Goal: Information Seeking & Learning: Learn about a topic

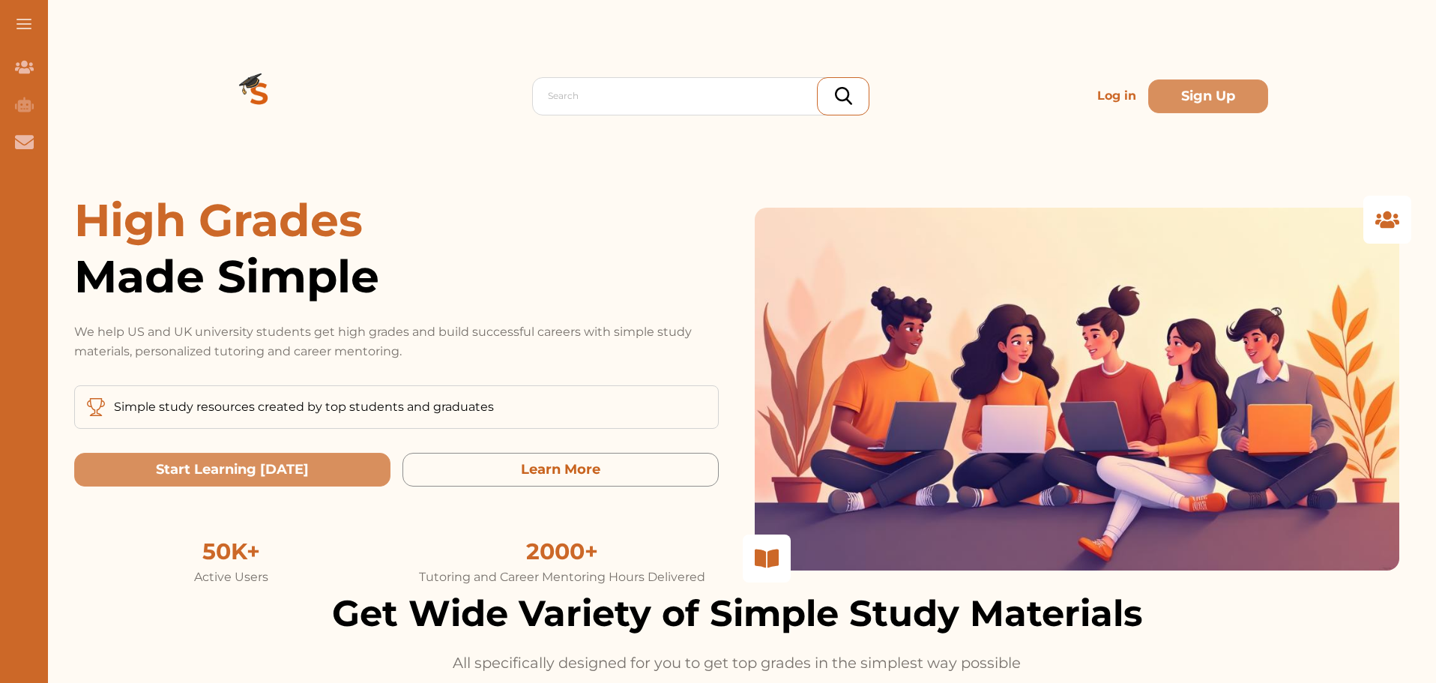
click at [1091, 91] on p "Log in" at bounding box center [1116, 96] width 51 height 30
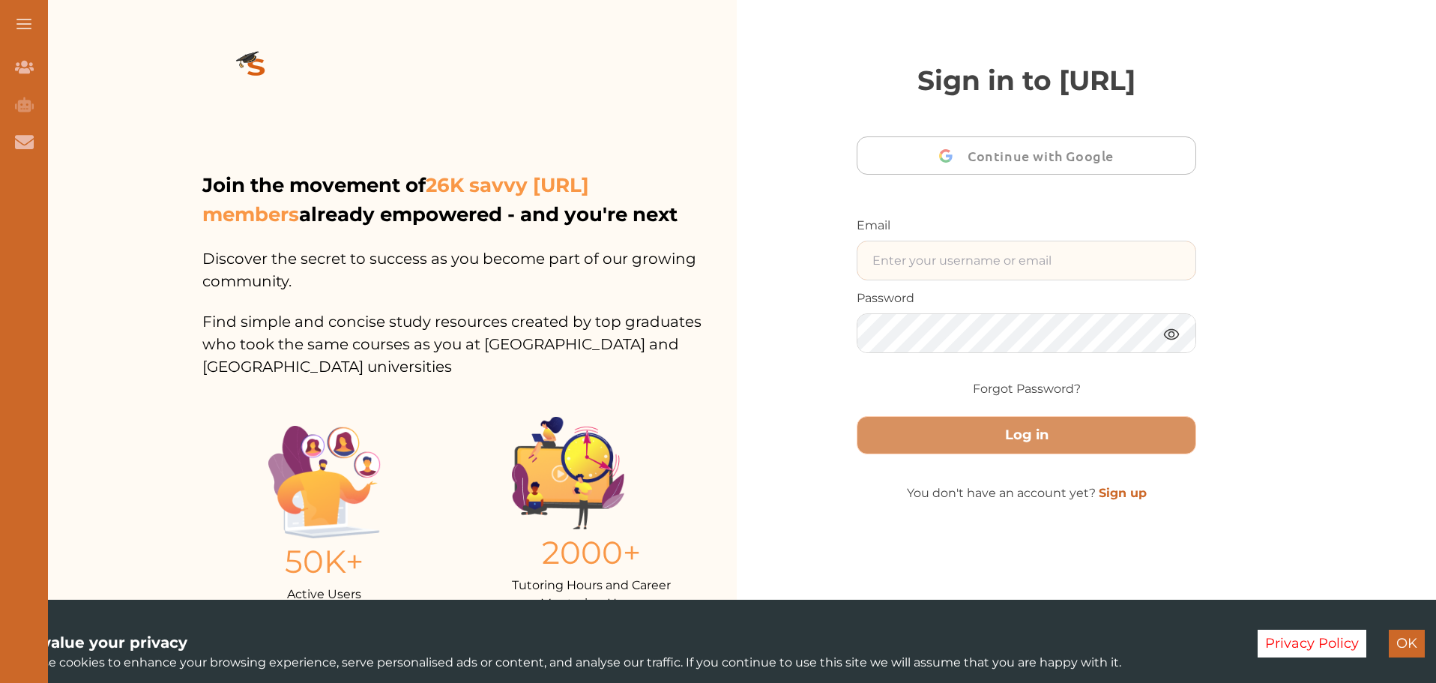
type input "jamiealleyne@gmail.com"
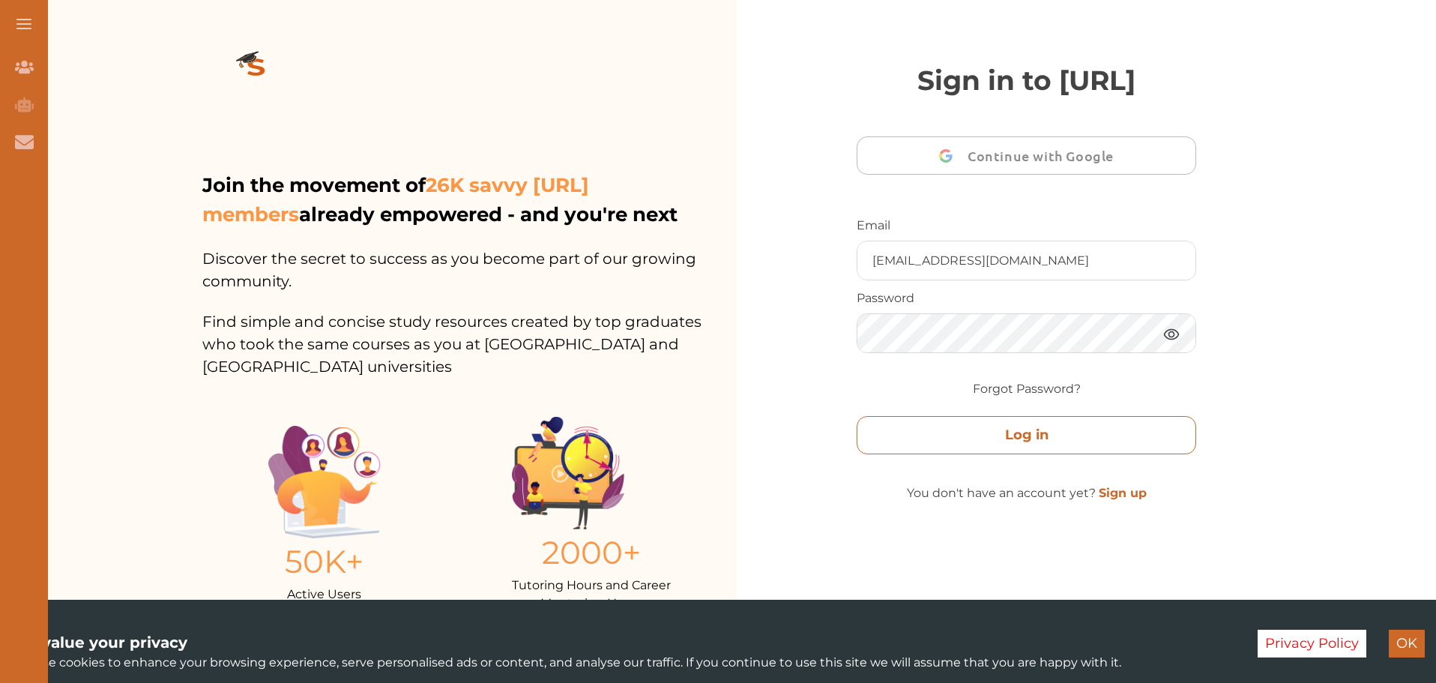
click at [968, 454] on button "Log in" at bounding box center [1026, 435] width 339 height 38
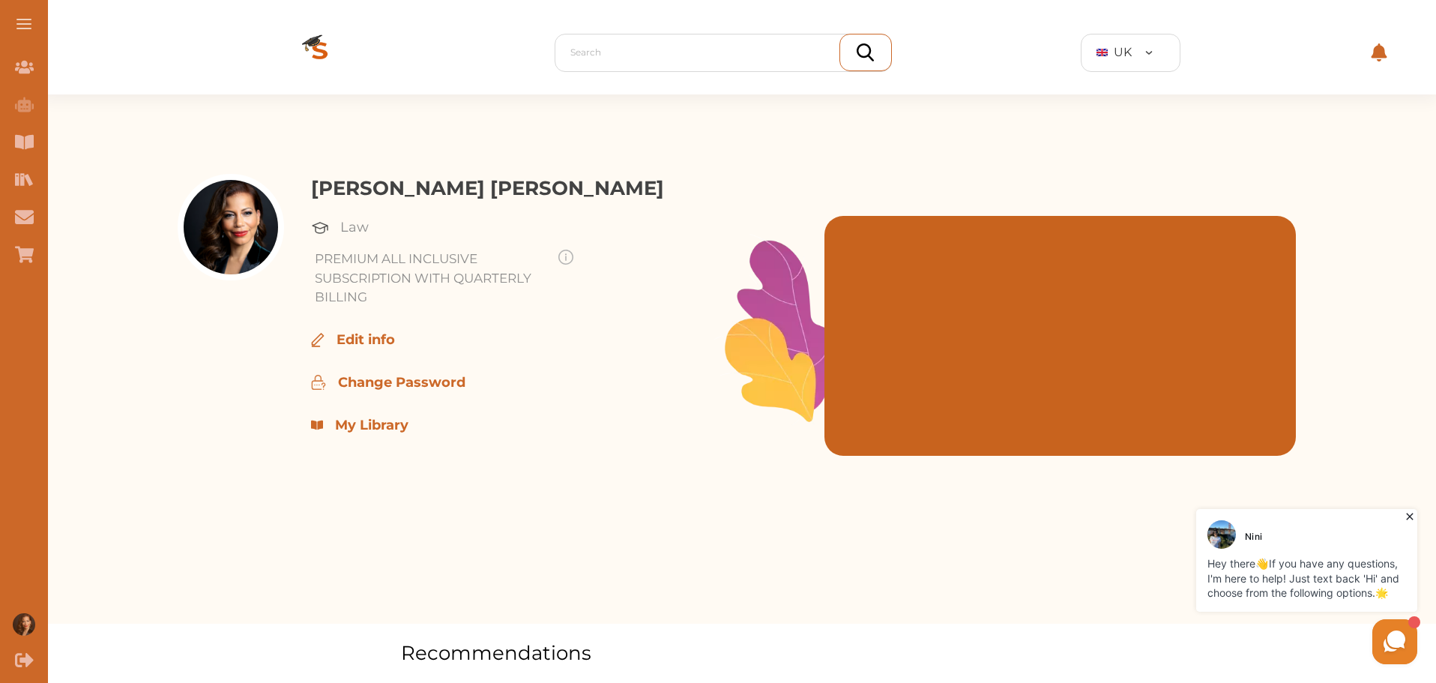
click at [393, 419] on p "My Library" at bounding box center [371, 425] width 73 height 20
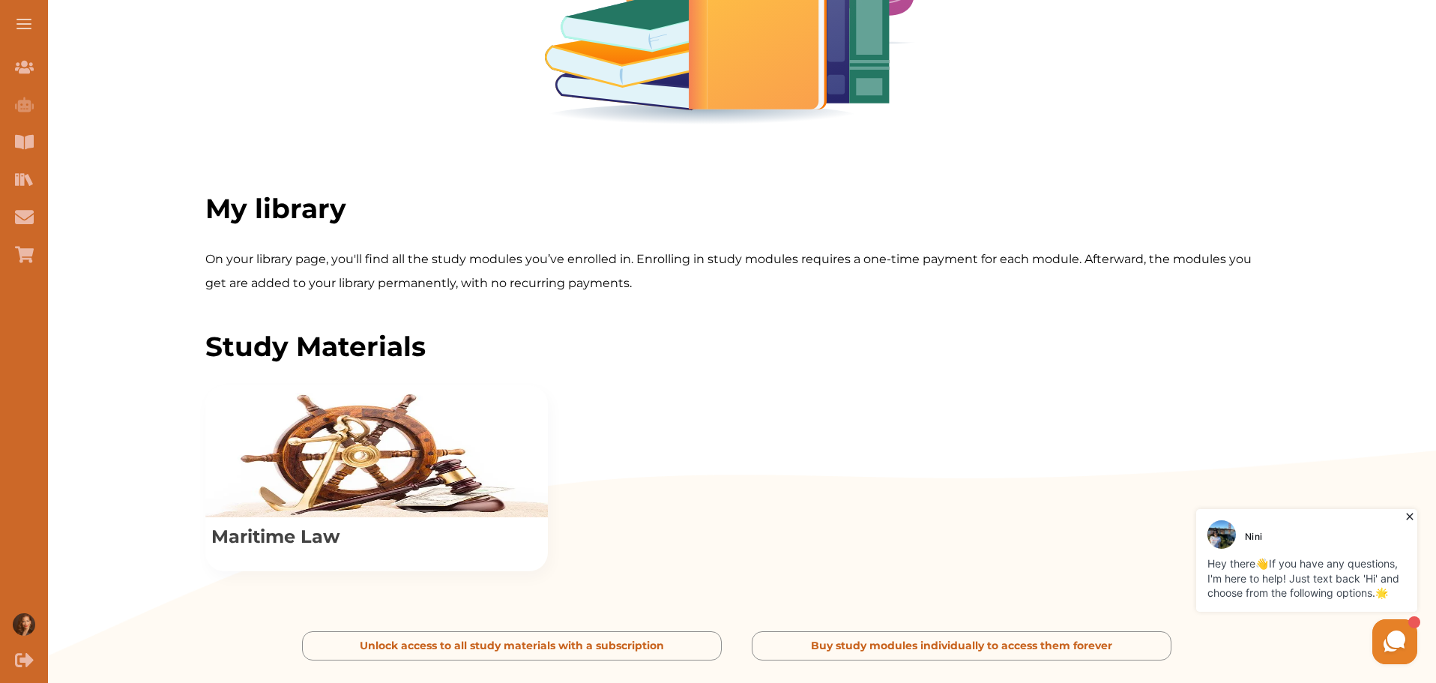
scroll to position [375, 0]
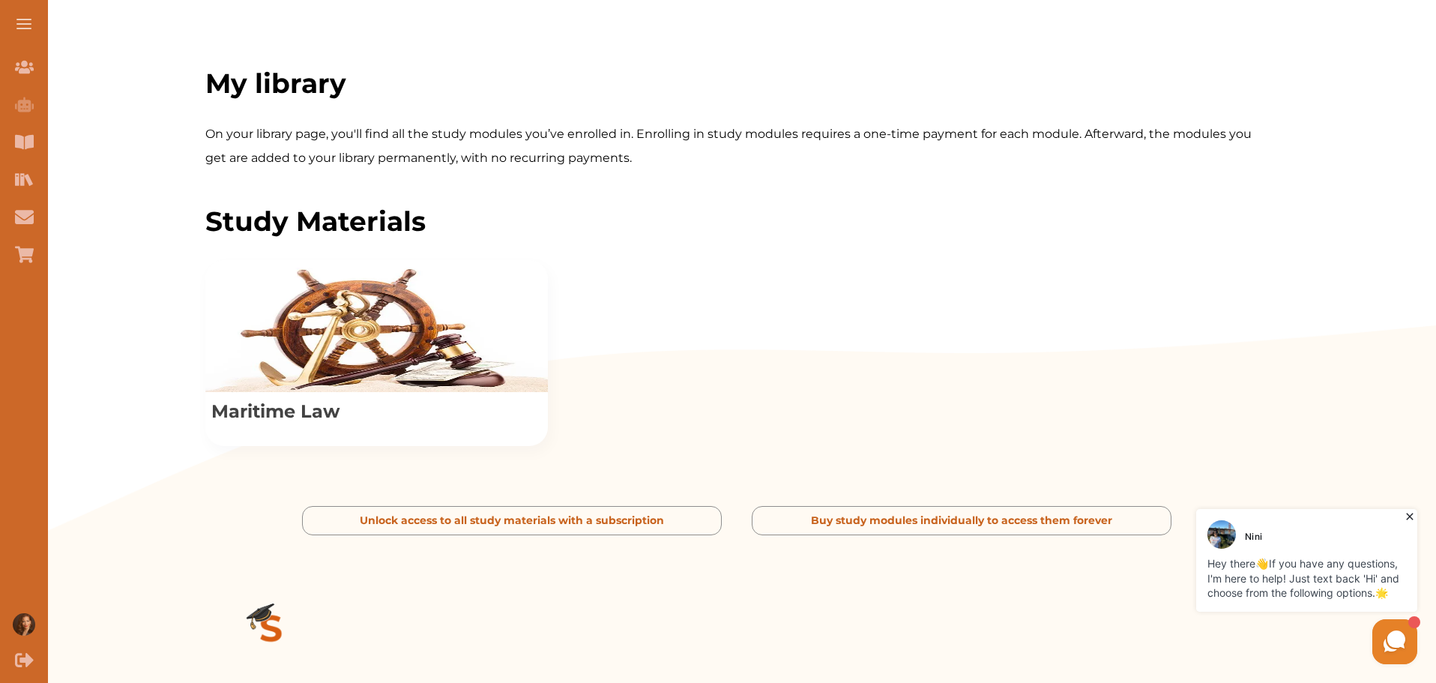
click at [1407, 512] on icon at bounding box center [1409, 516] width 15 height 15
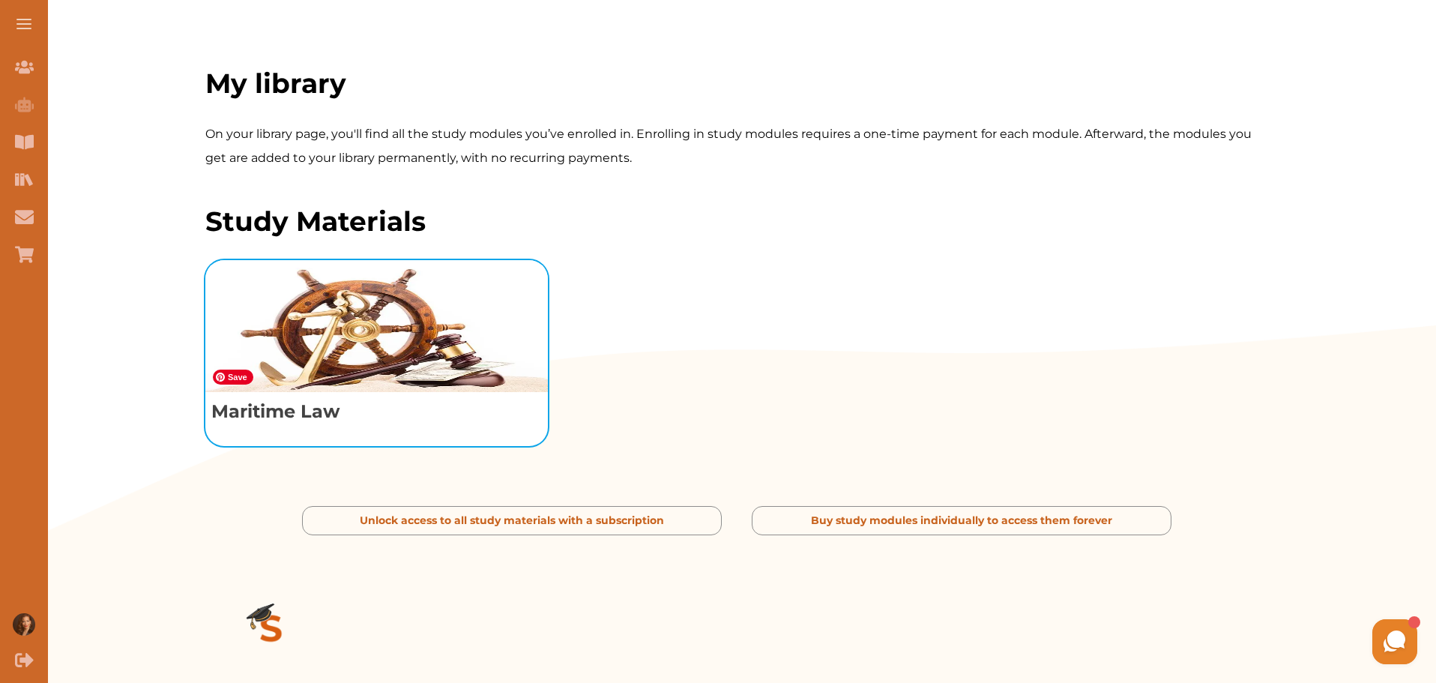
click at [368, 392] on img "View study module: Maritime Law" at bounding box center [376, 326] width 342 height 132
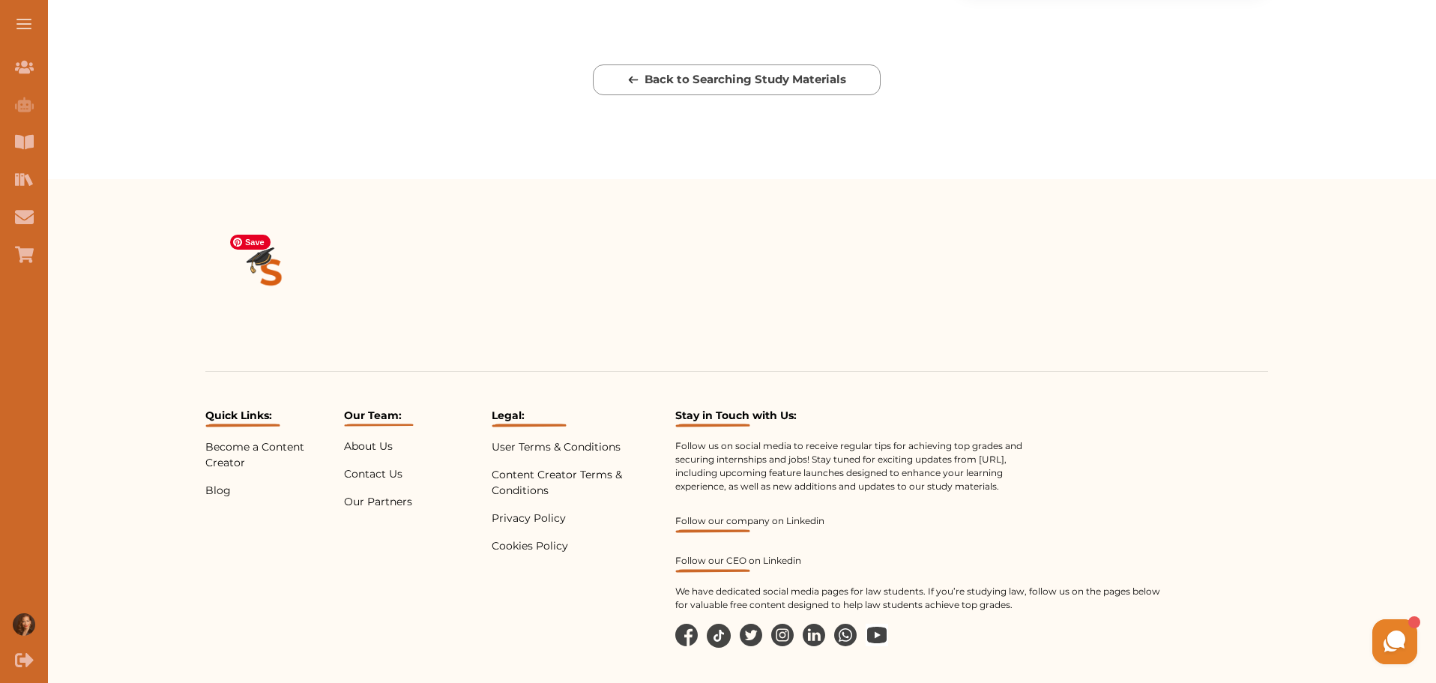
scroll to position [493, 0]
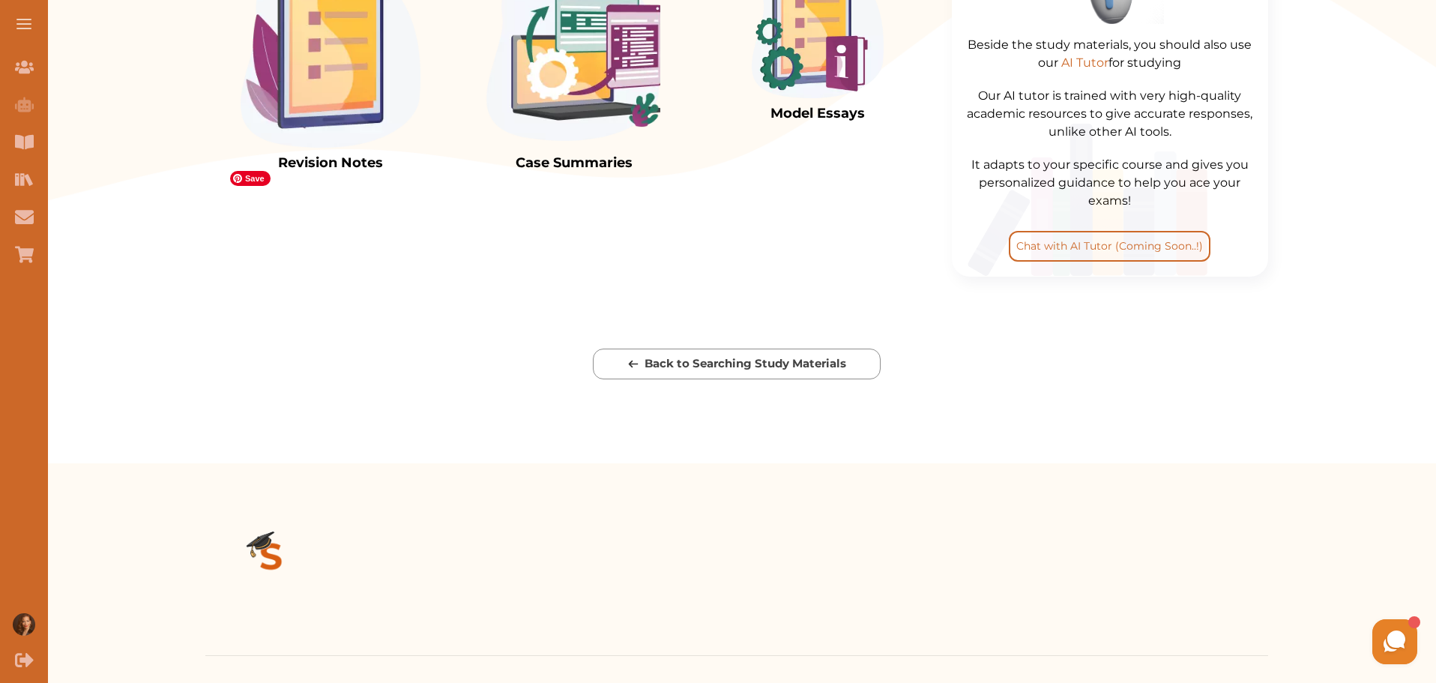
click at [319, 148] on img at bounding box center [331, 54] width 180 height 187
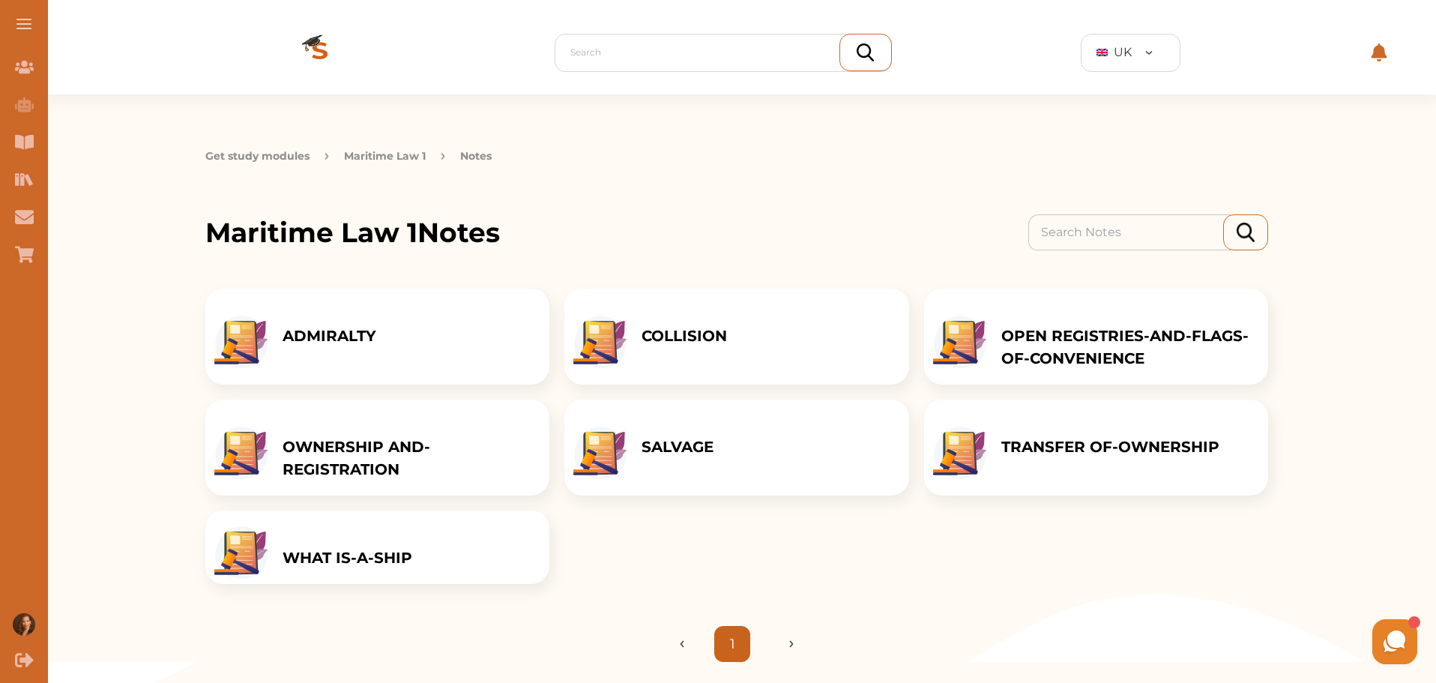
click at [366, 344] on p "ADMIRALTY" at bounding box center [330, 336] width 94 height 22
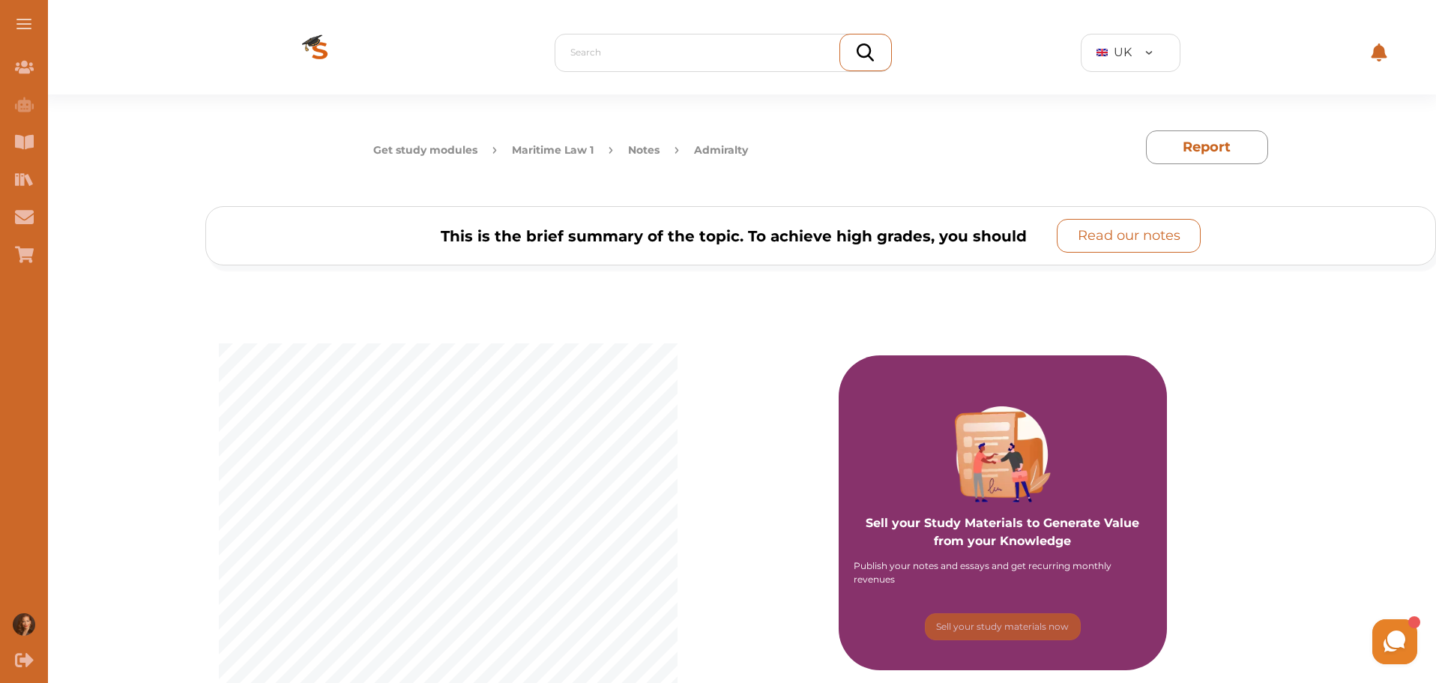
click at [1140, 244] on p "Read our notes" at bounding box center [1129, 236] width 103 height 20
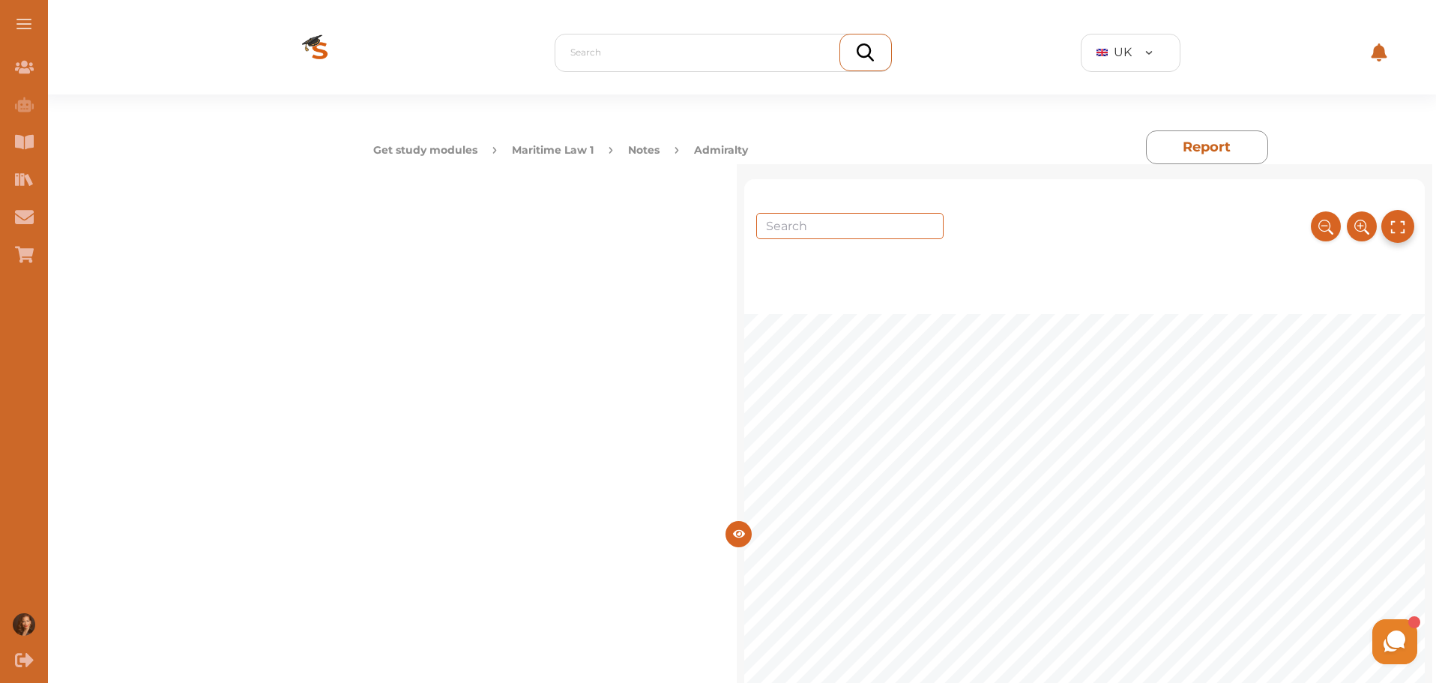
click at [1398, 229] on icon at bounding box center [1397, 226] width 16 height 25
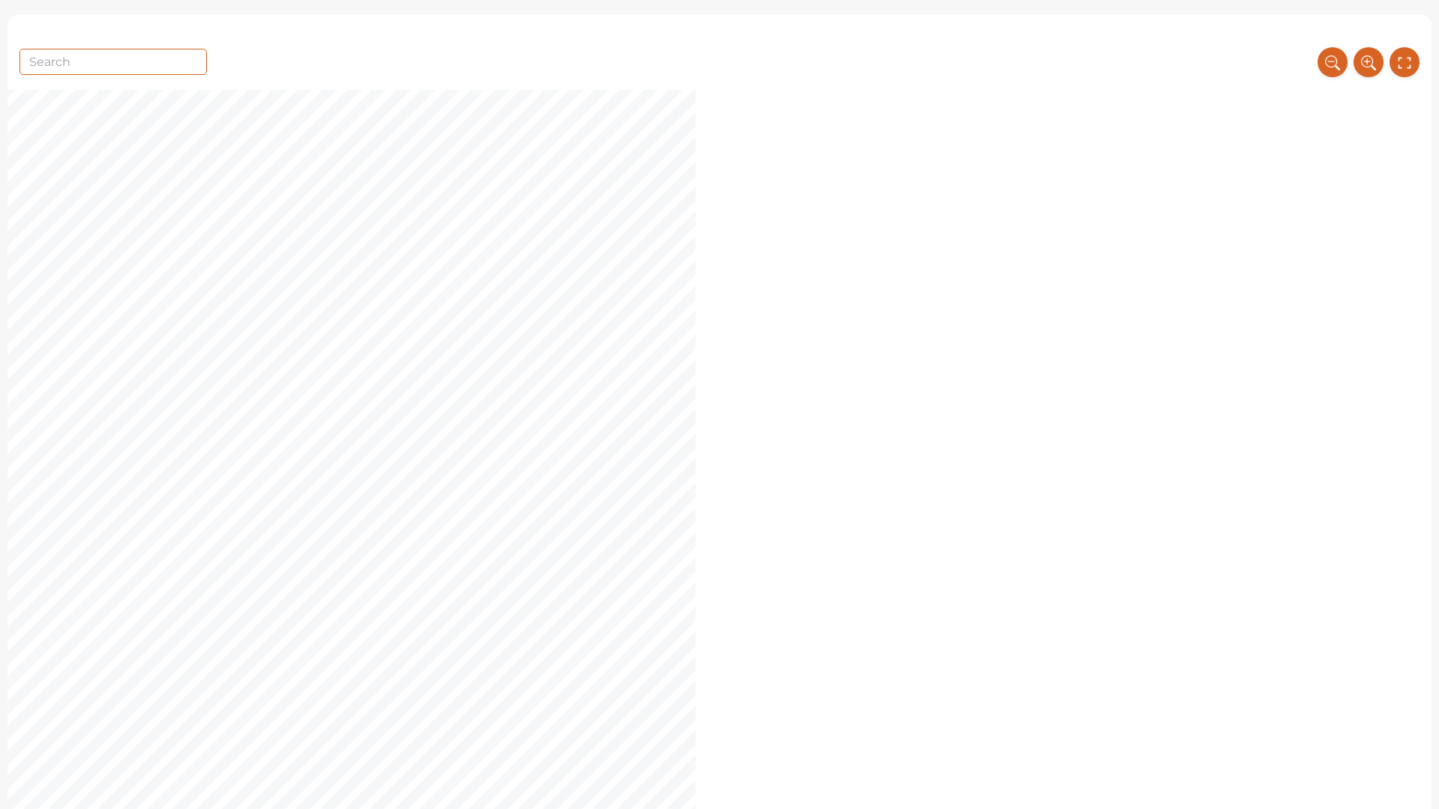
scroll to position [3827, 0]
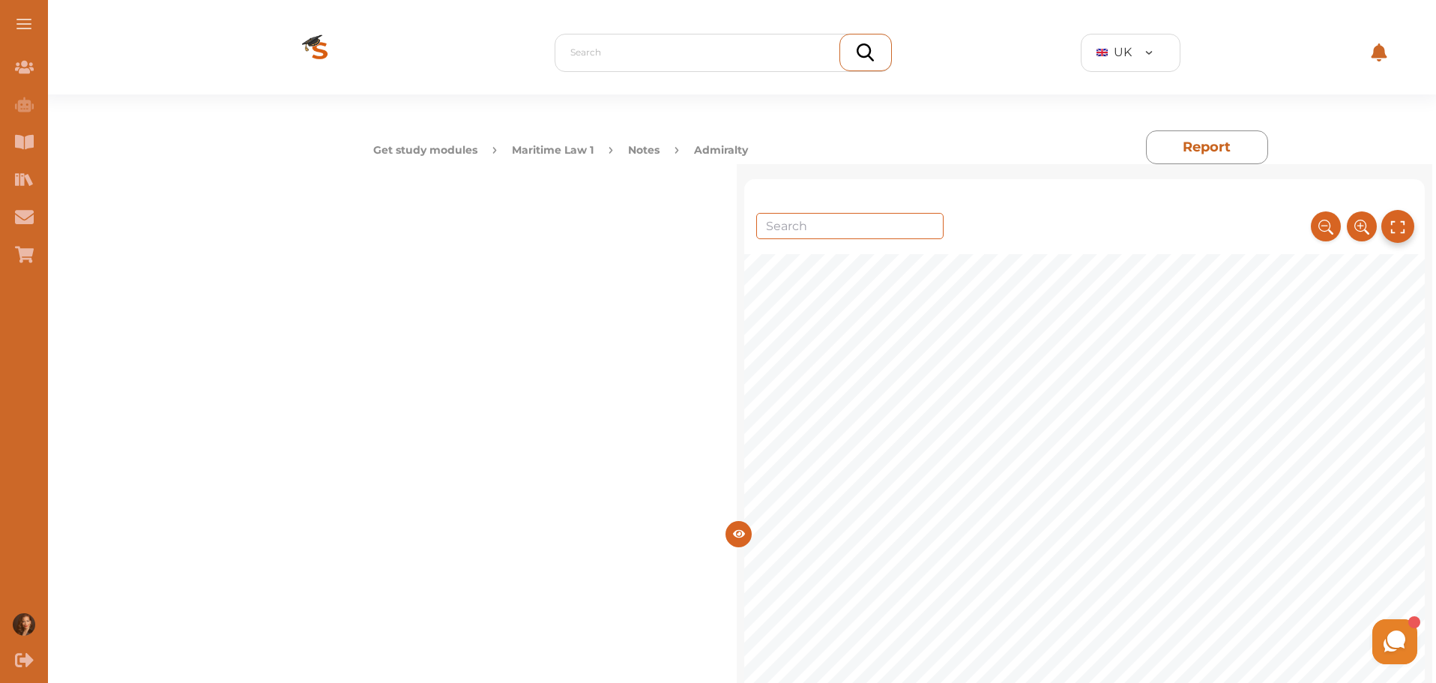
click at [1401, 227] on icon at bounding box center [1397, 226] width 16 height 25
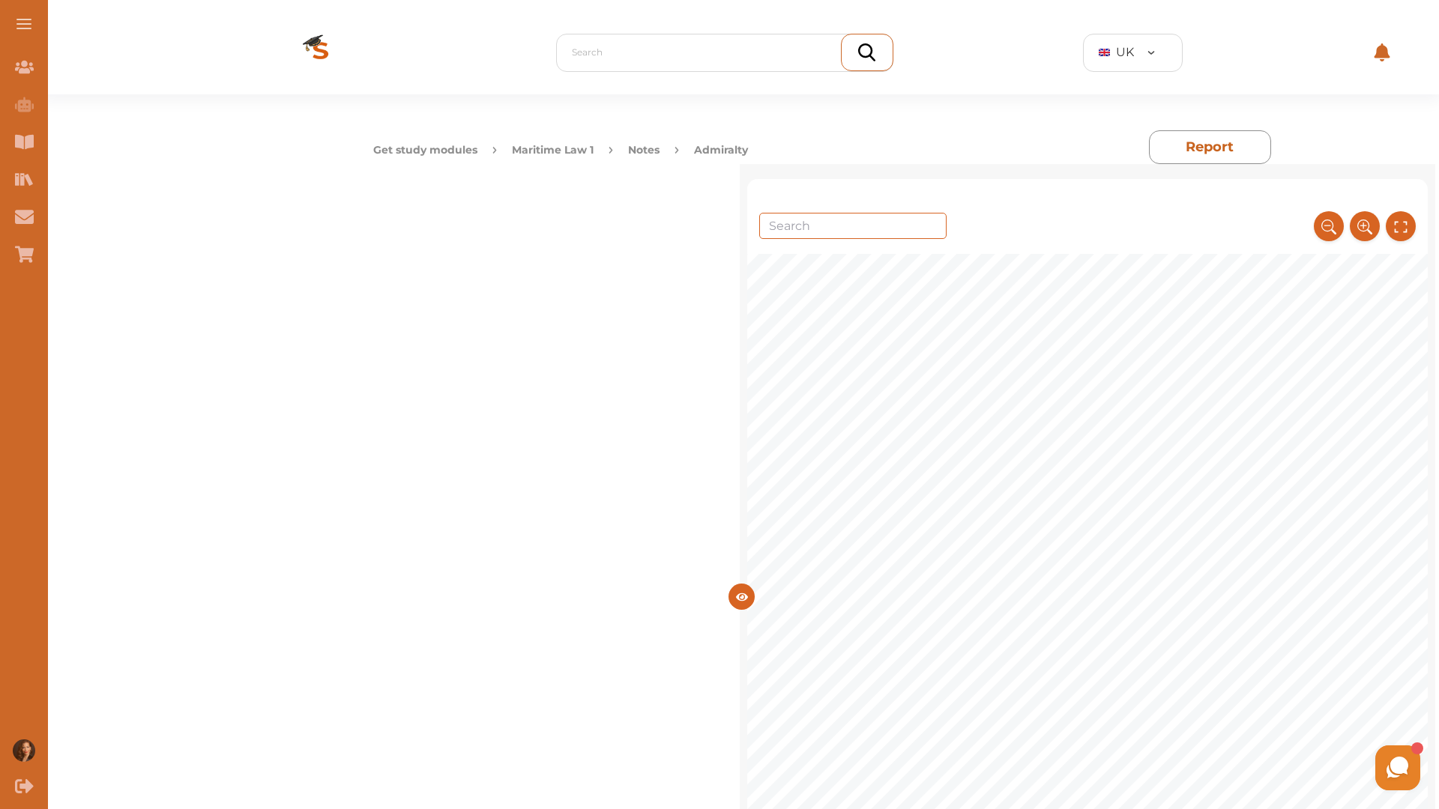
scroll to position [4576, 0]
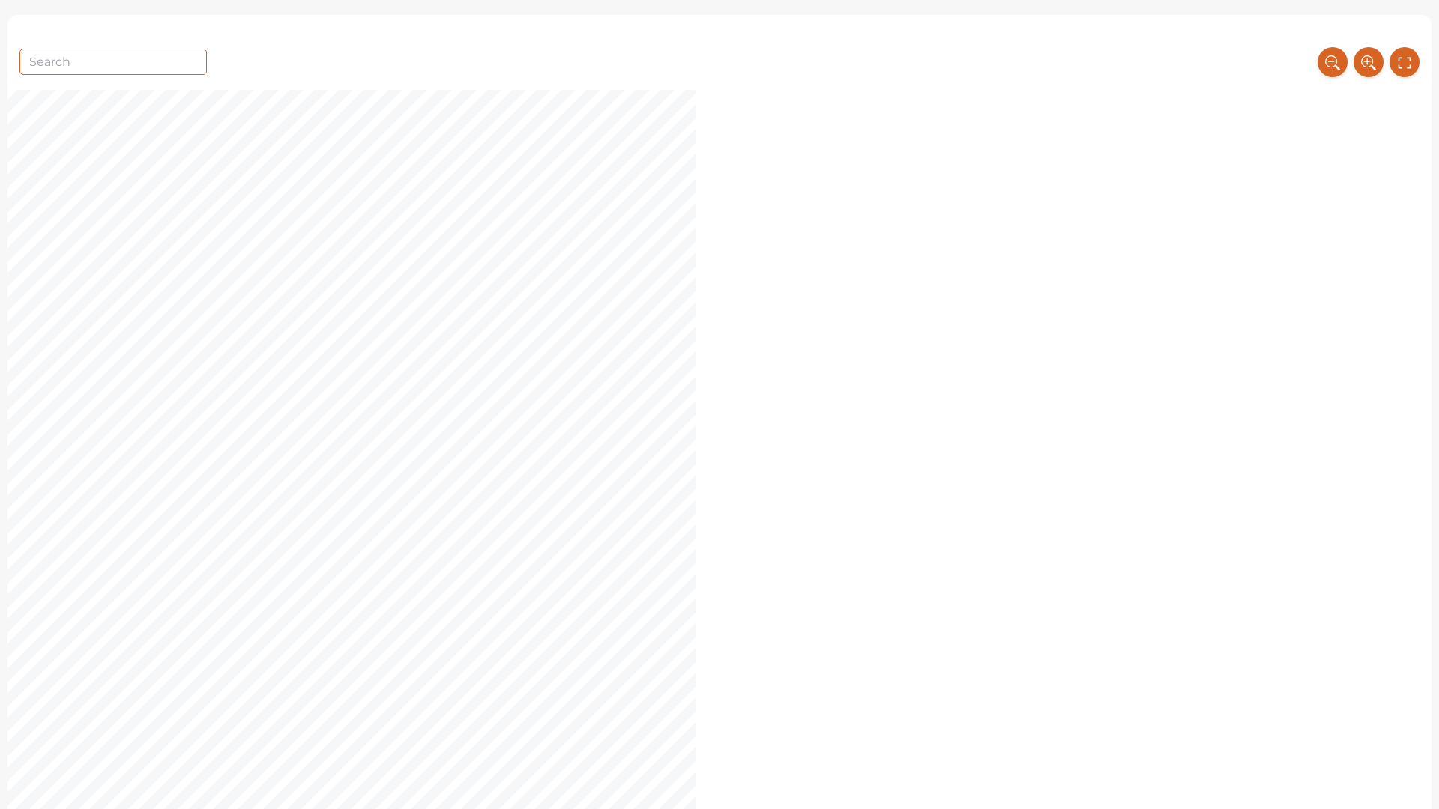
drag, startPoint x: 0, startPoint y: 673, endPoint x: 874, endPoint y: 653, distance: 874.1
click at [874, 653] on span ", where it was suggested that this precedence might not be as clear" at bounding box center [764, 648] width 367 height 13
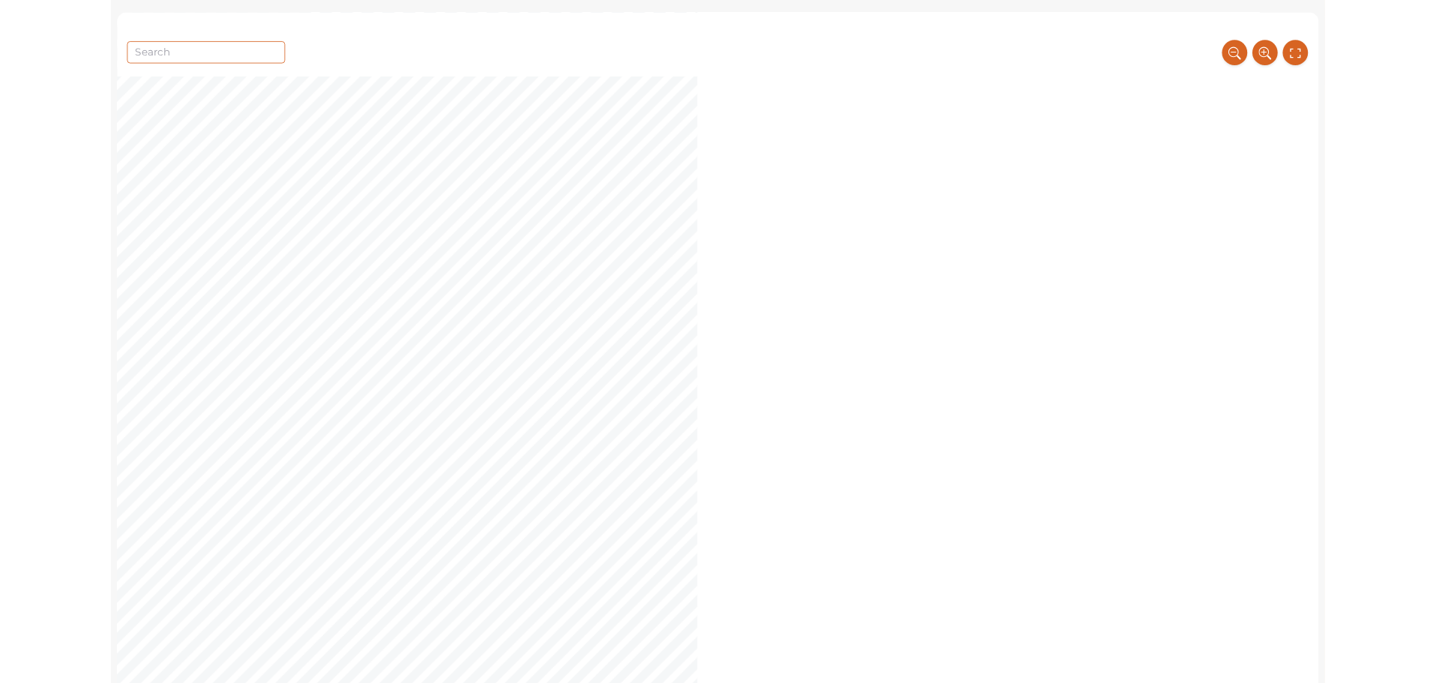
scroll to position [5451, 0]
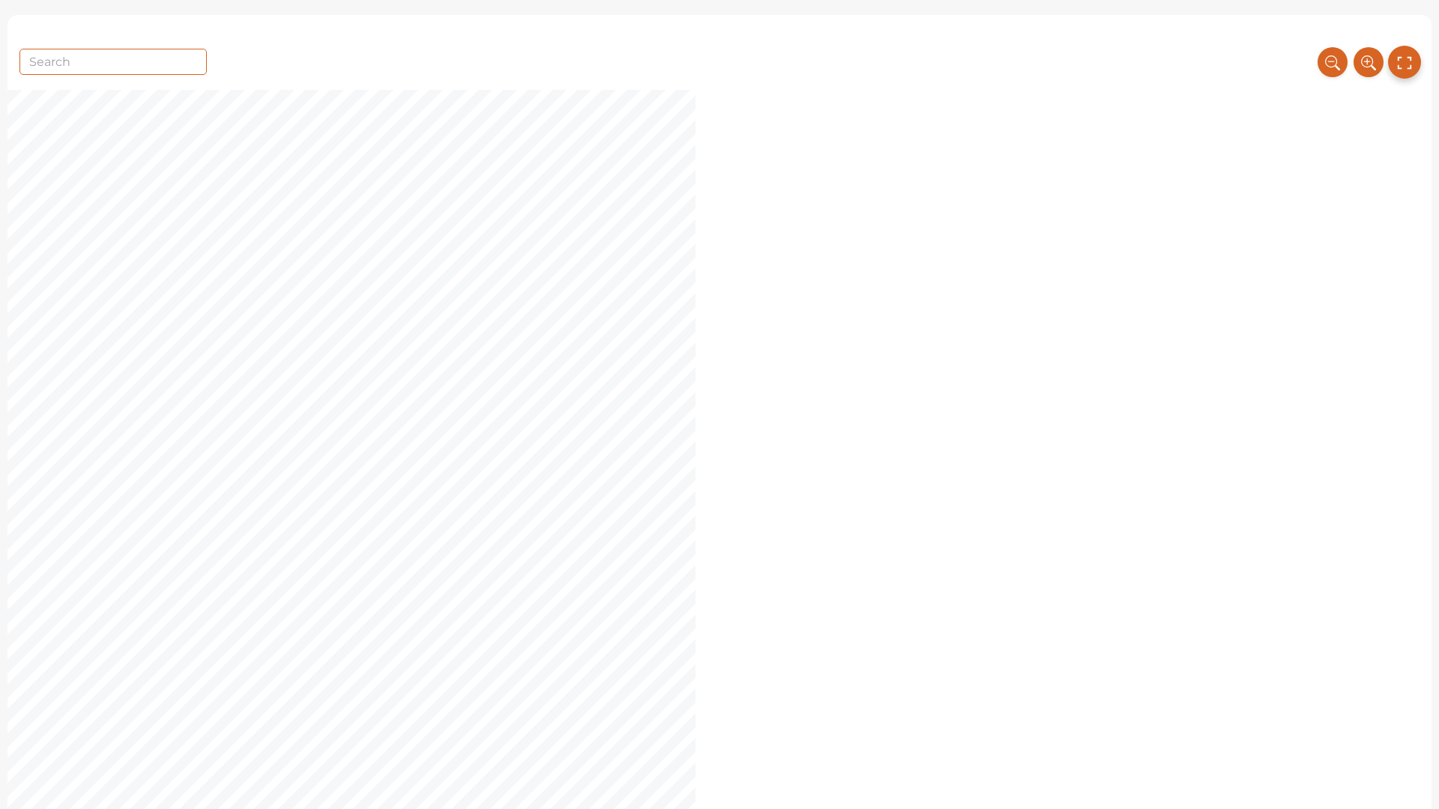
click at [1399, 64] on icon at bounding box center [1404, 62] width 16 height 25
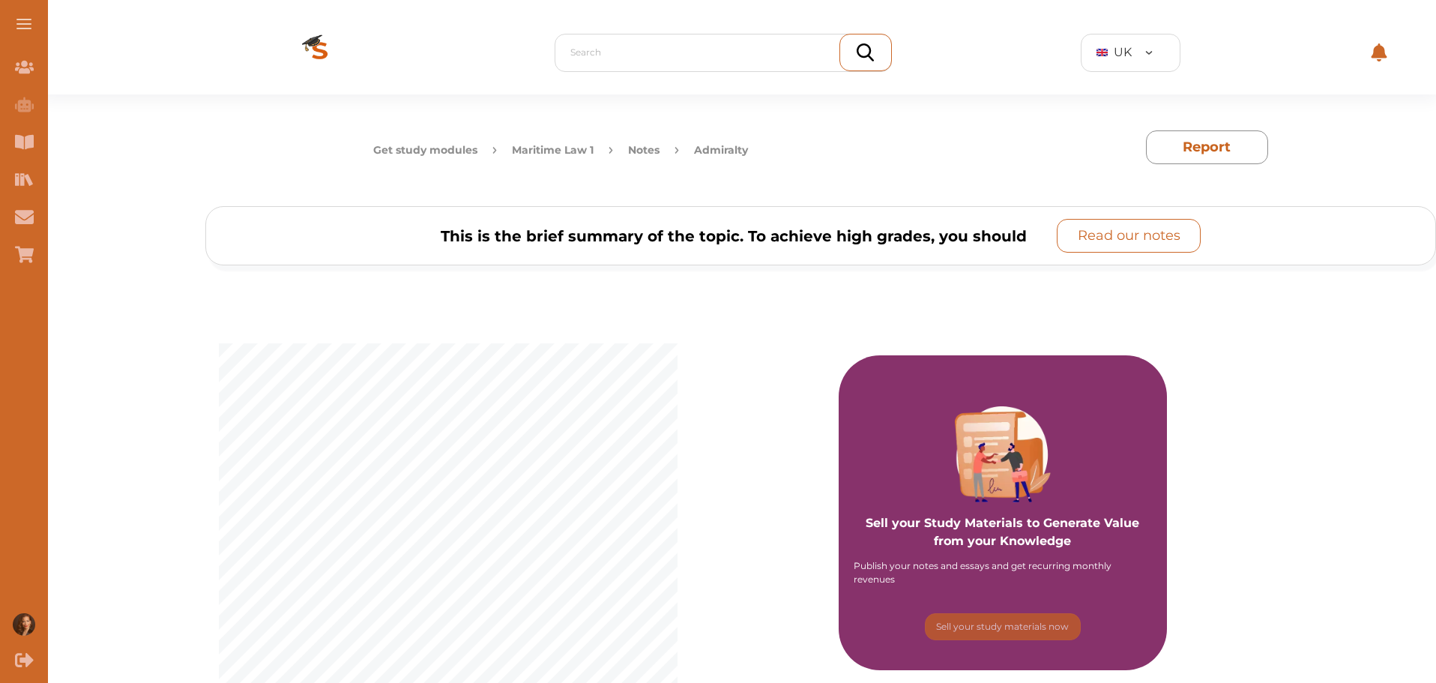
click at [1137, 241] on p "Read our notes" at bounding box center [1129, 236] width 103 height 20
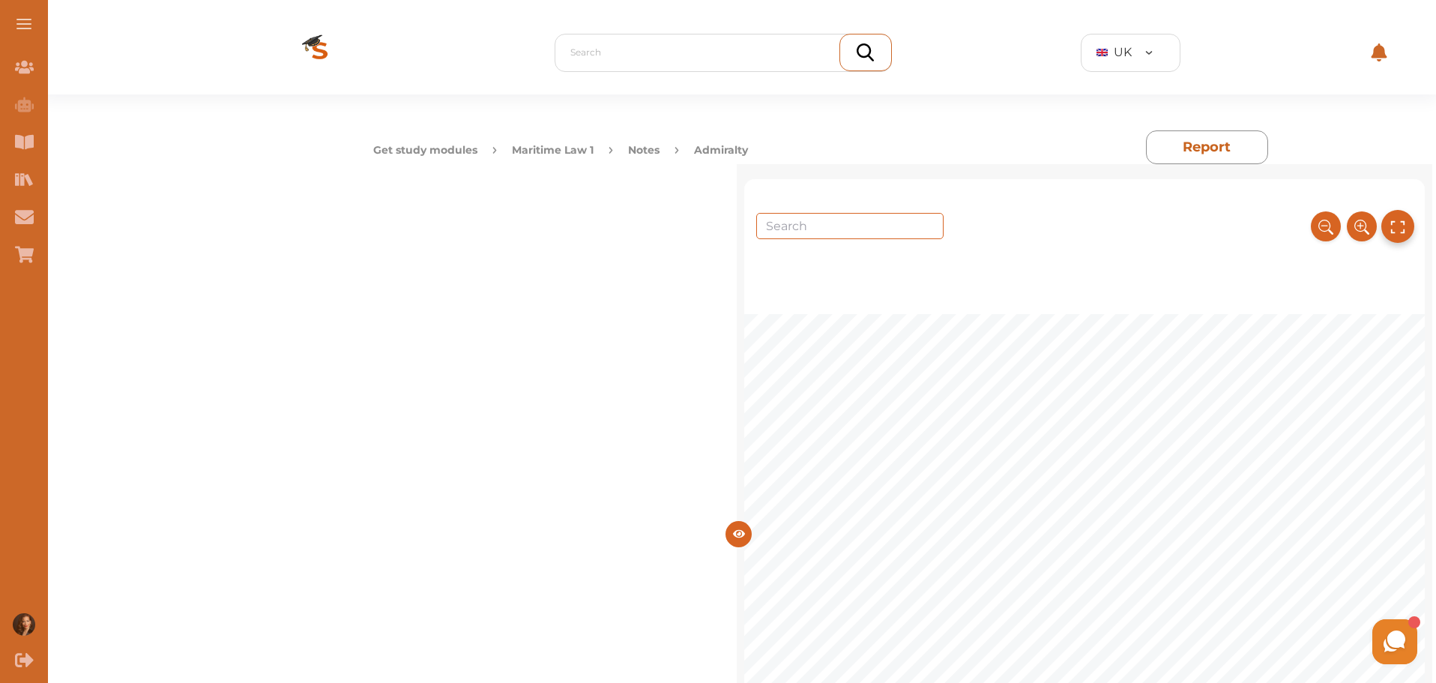
click at [1398, 229] on icon at bounding box center [1397, 226] width 16 height 25
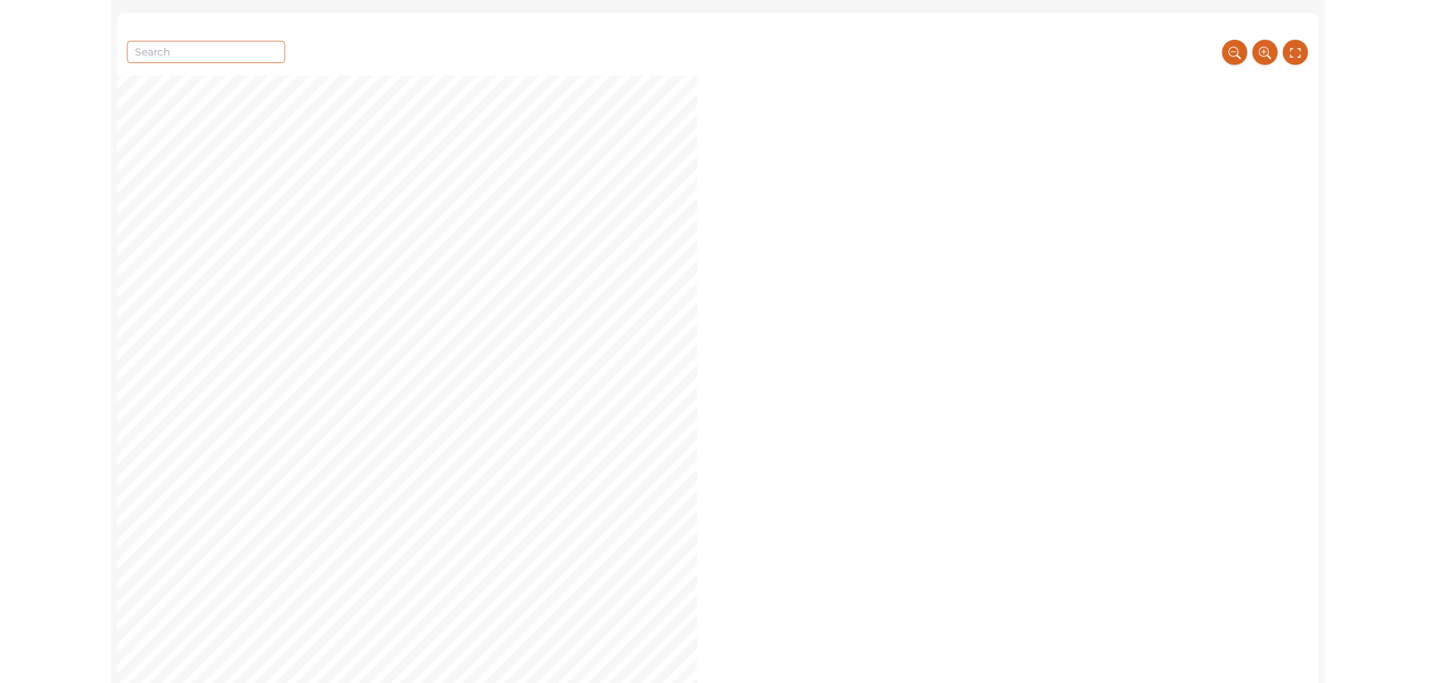
scroll to position [6206, 0]
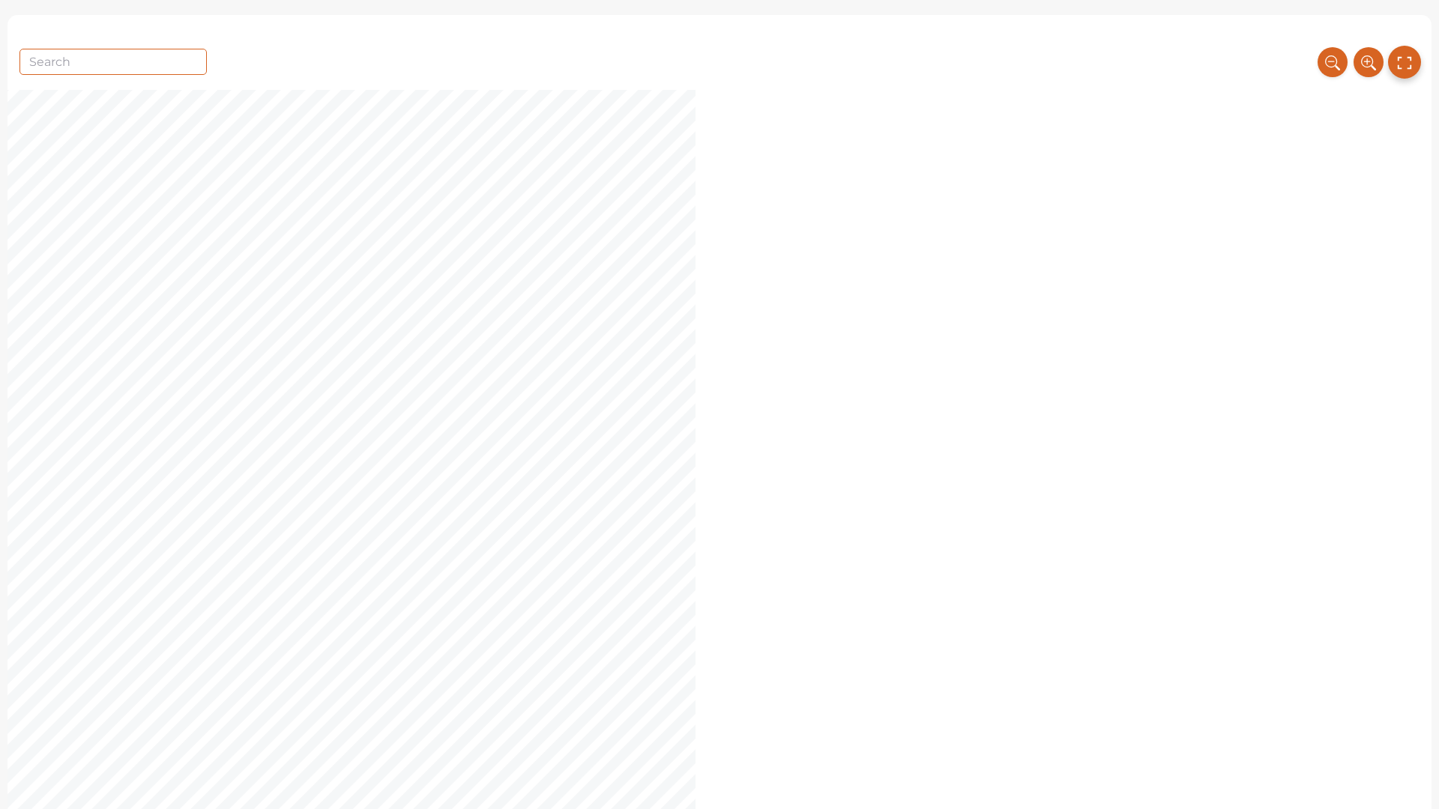
click at [1401, 63] on icon at bounding box center [1404, 62] width 16 height 25
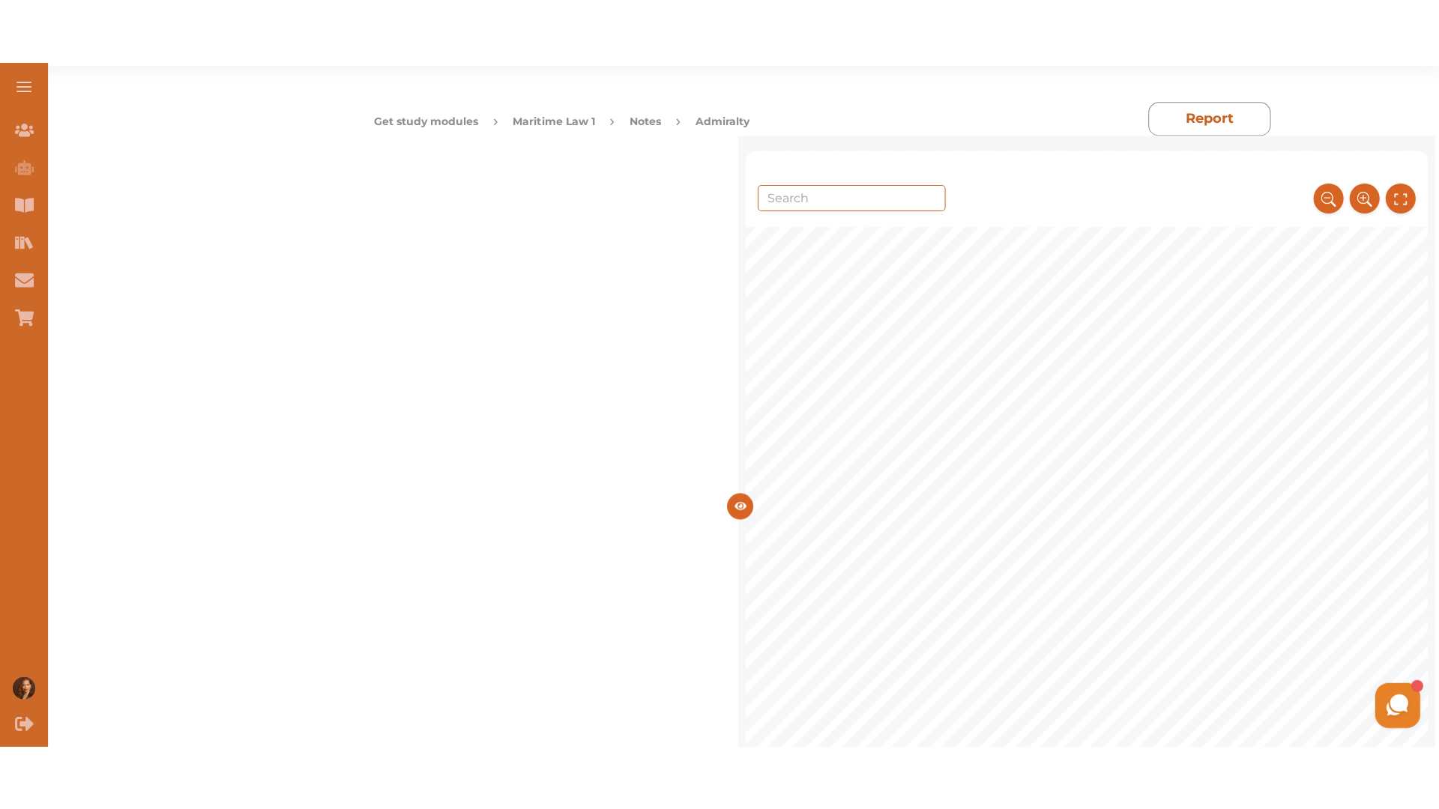
scroll to position [0, 0]
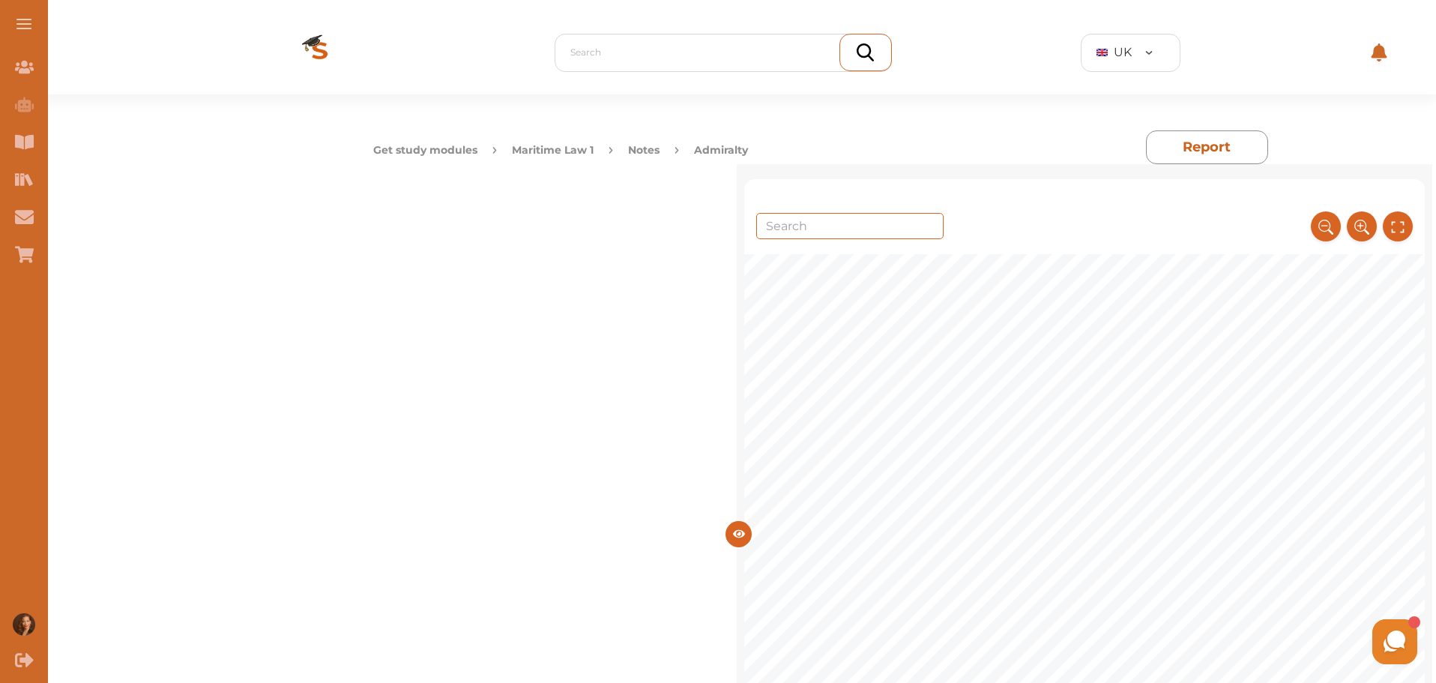
drag, startPoint x: 1395, startPoint y: 229, endPoint x: 1376, endPoint y: 325, distance: 98.6
click at [1395, 228] on icon at bounding box center [1397, 227] width 15 height 22
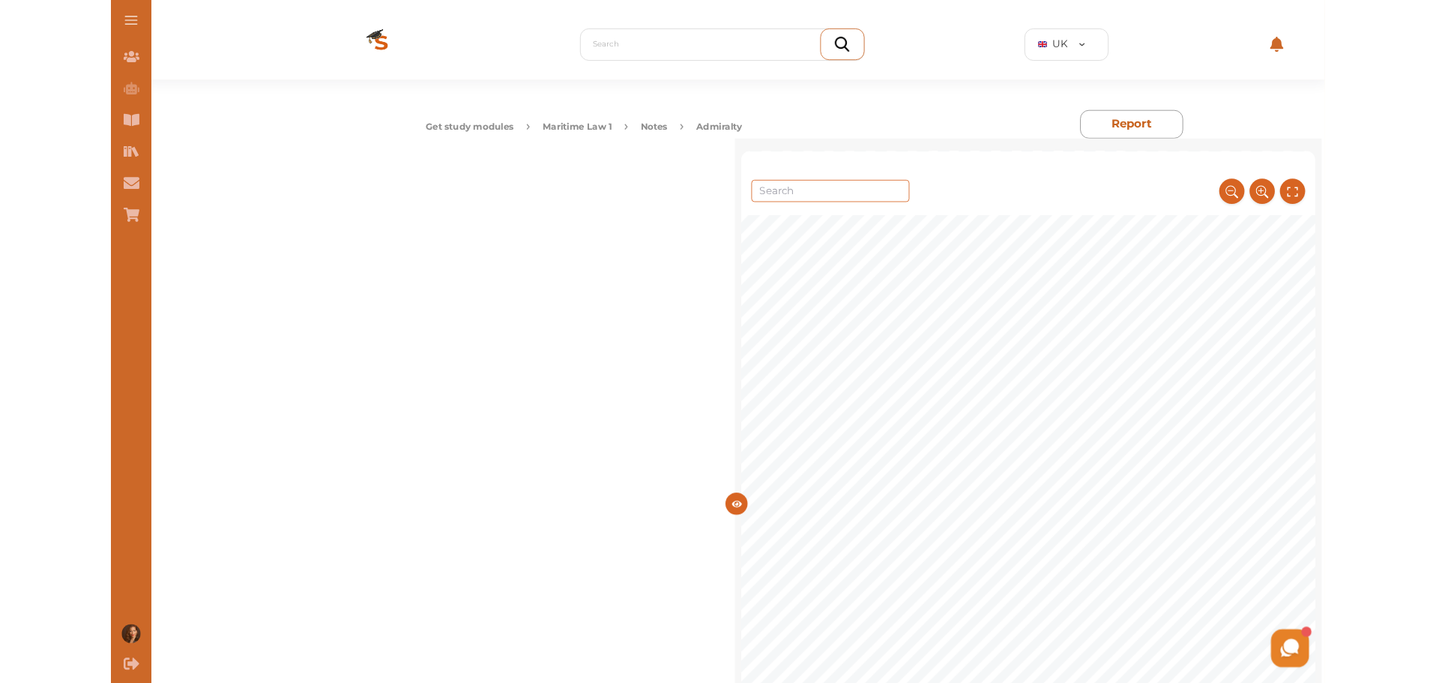
scroll to position [2080, 0]
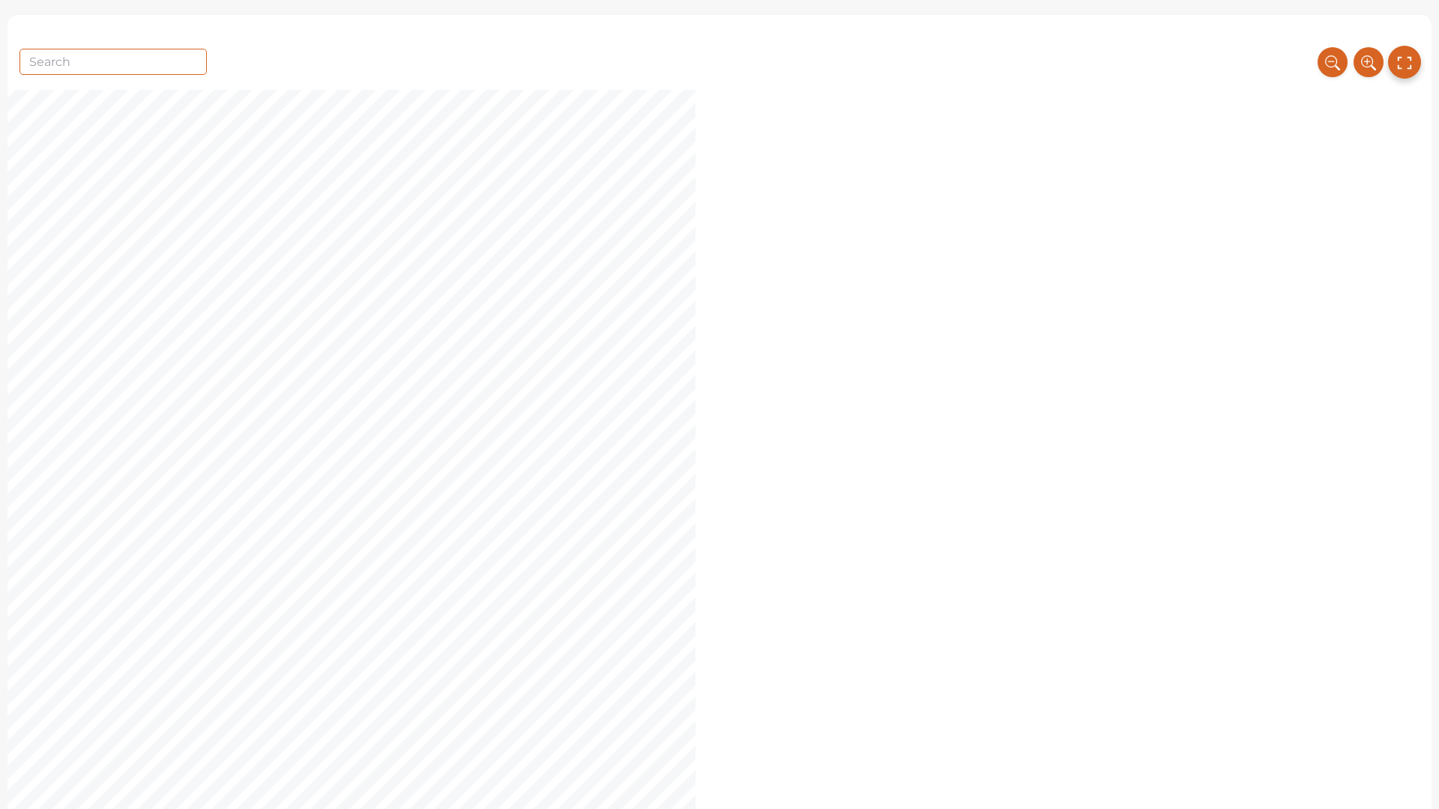
click at [1406, 61] on icon at bounding box center [1404, 62] width 16 height 25
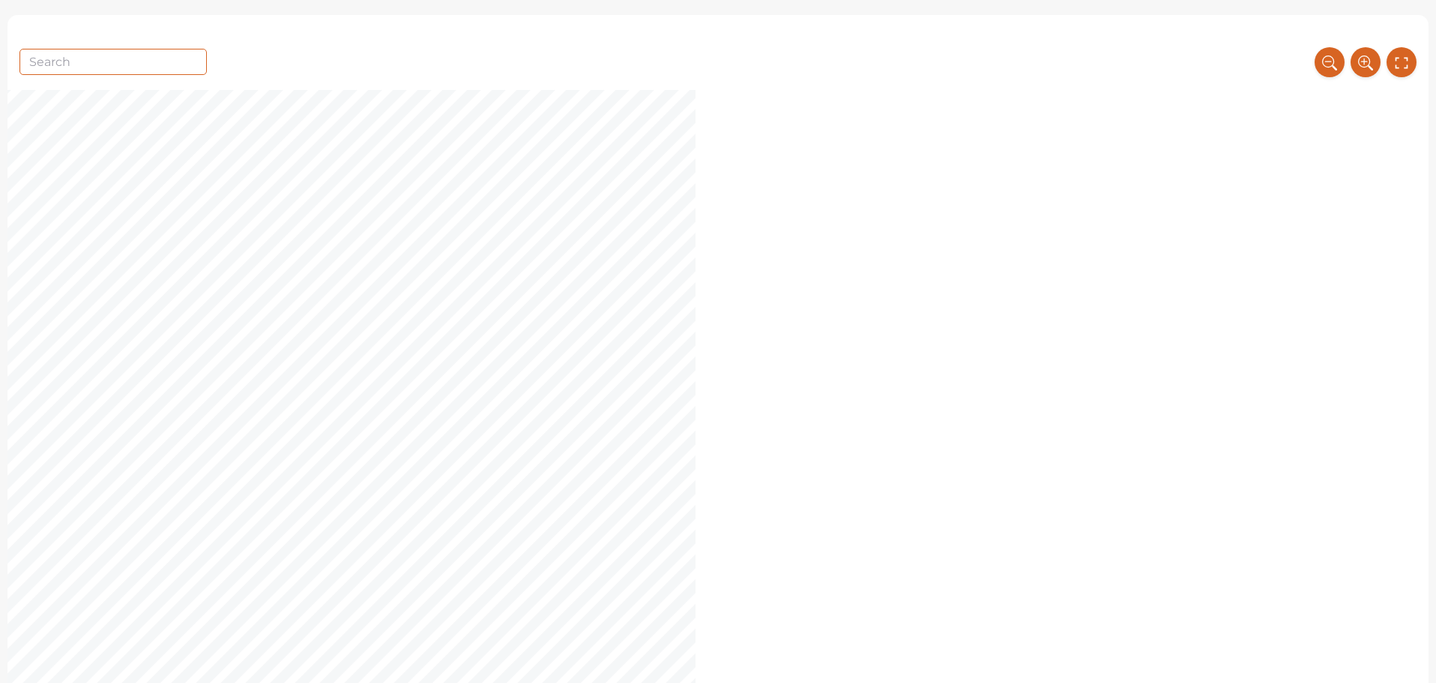
scroll to position [0, 0]
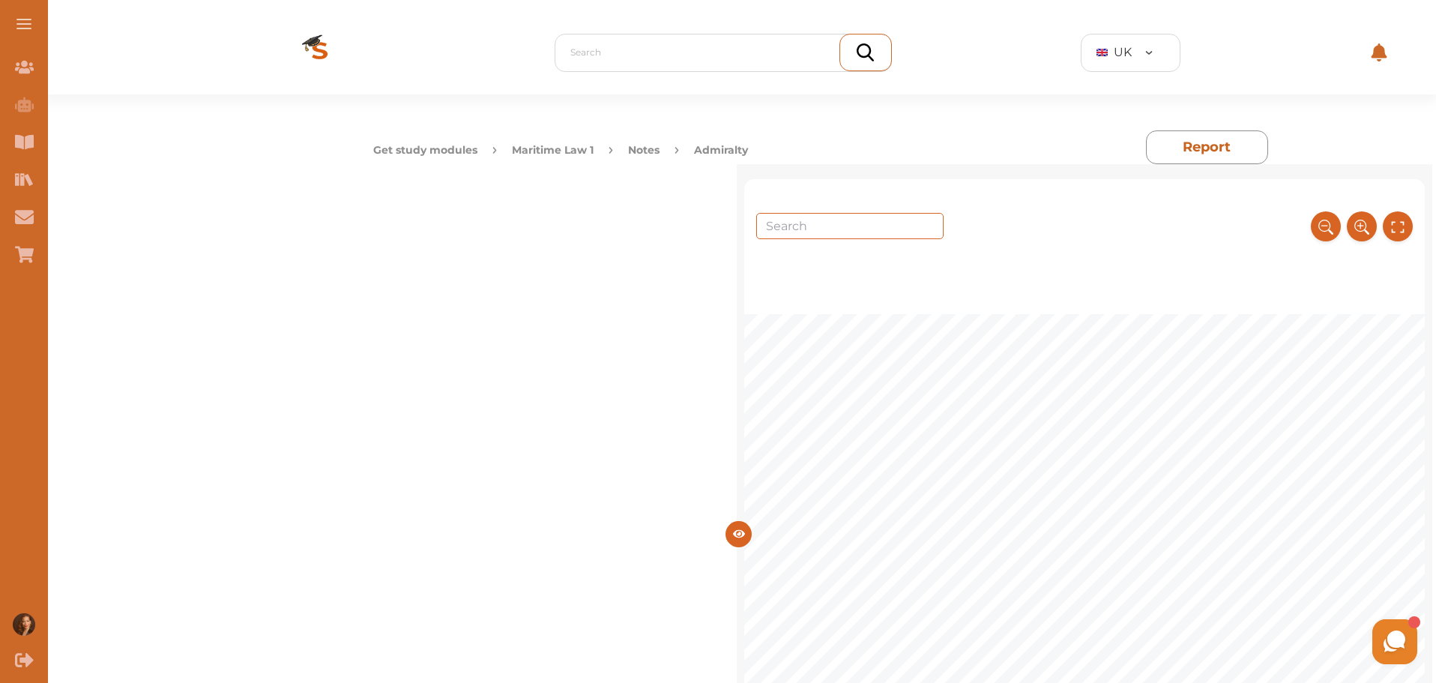
click at [658, 149] on button "Notes" at bounding box center [643, 150] width 31 height 16
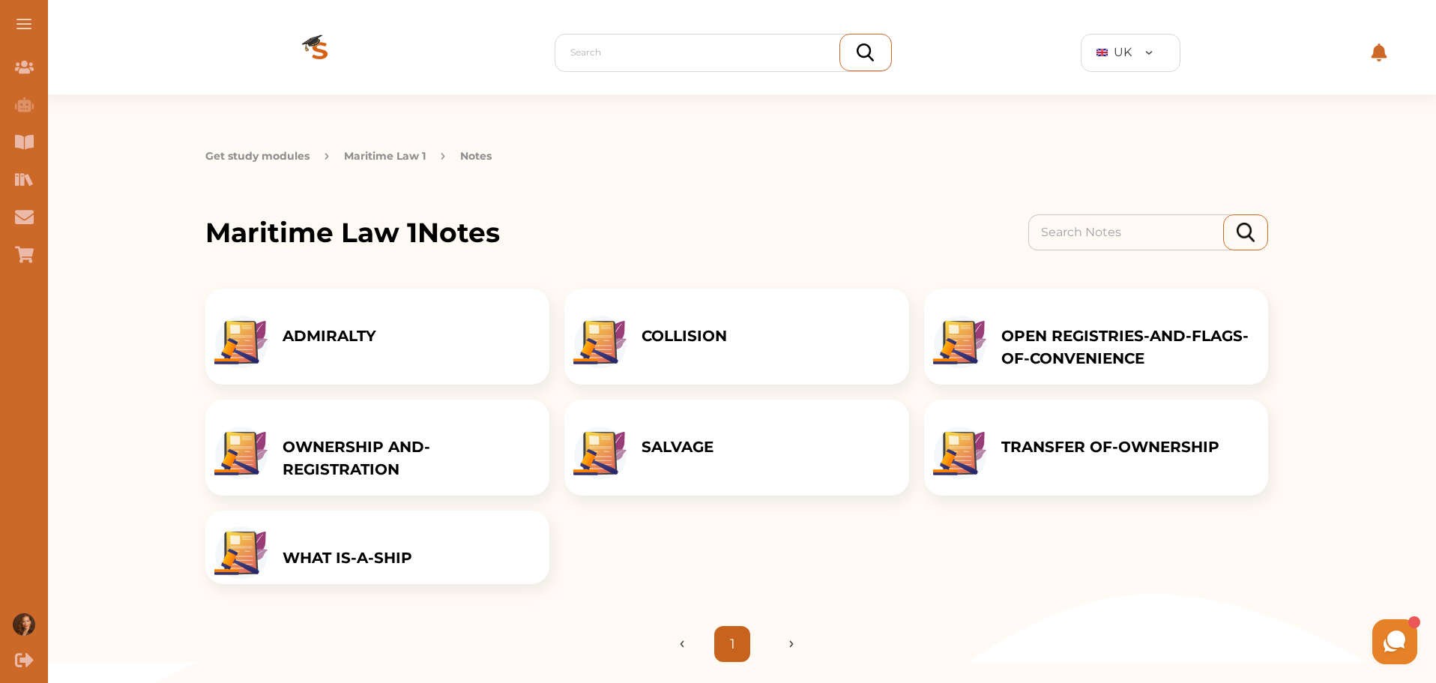
click at [452, 343] on div "ADMIRALTY" at bounding box center [377, 337] width 344 height 96
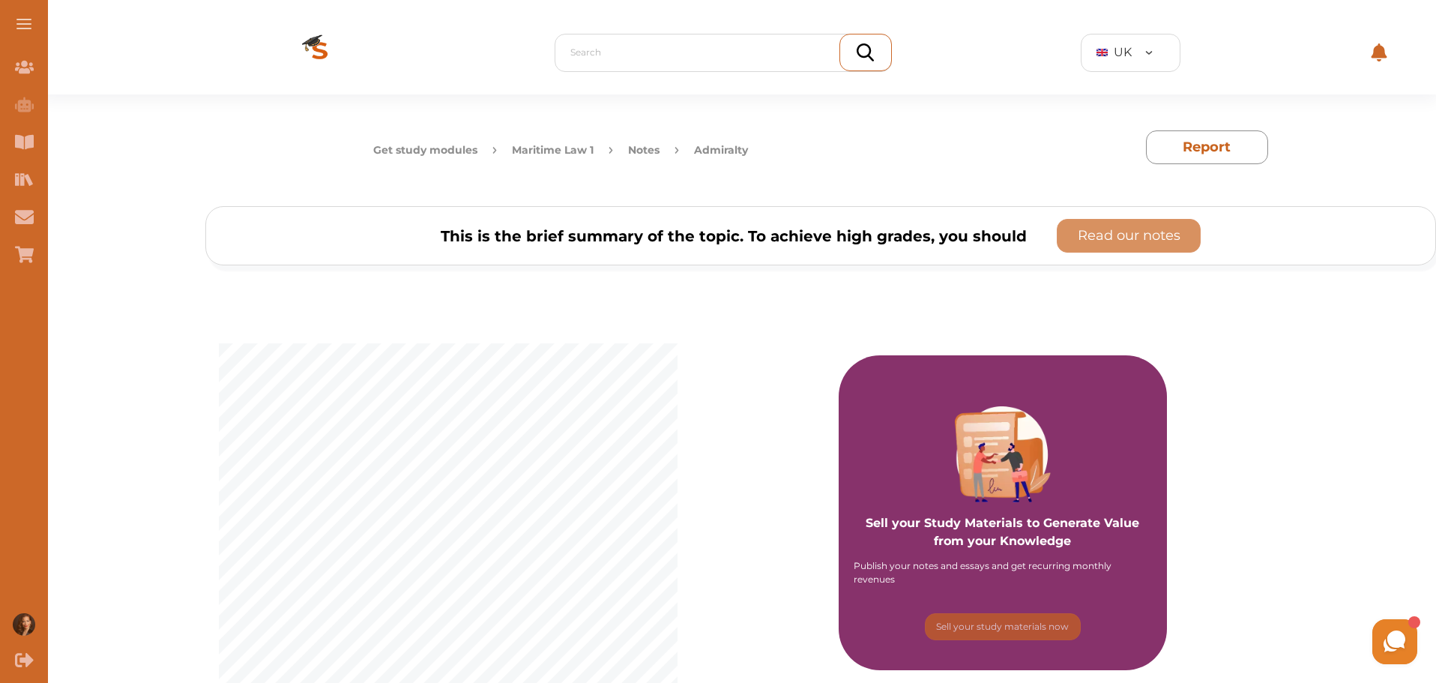
click at [569, 145] on button "Maritime Law 1" at bounding box center [553, 150] width 82 height 16
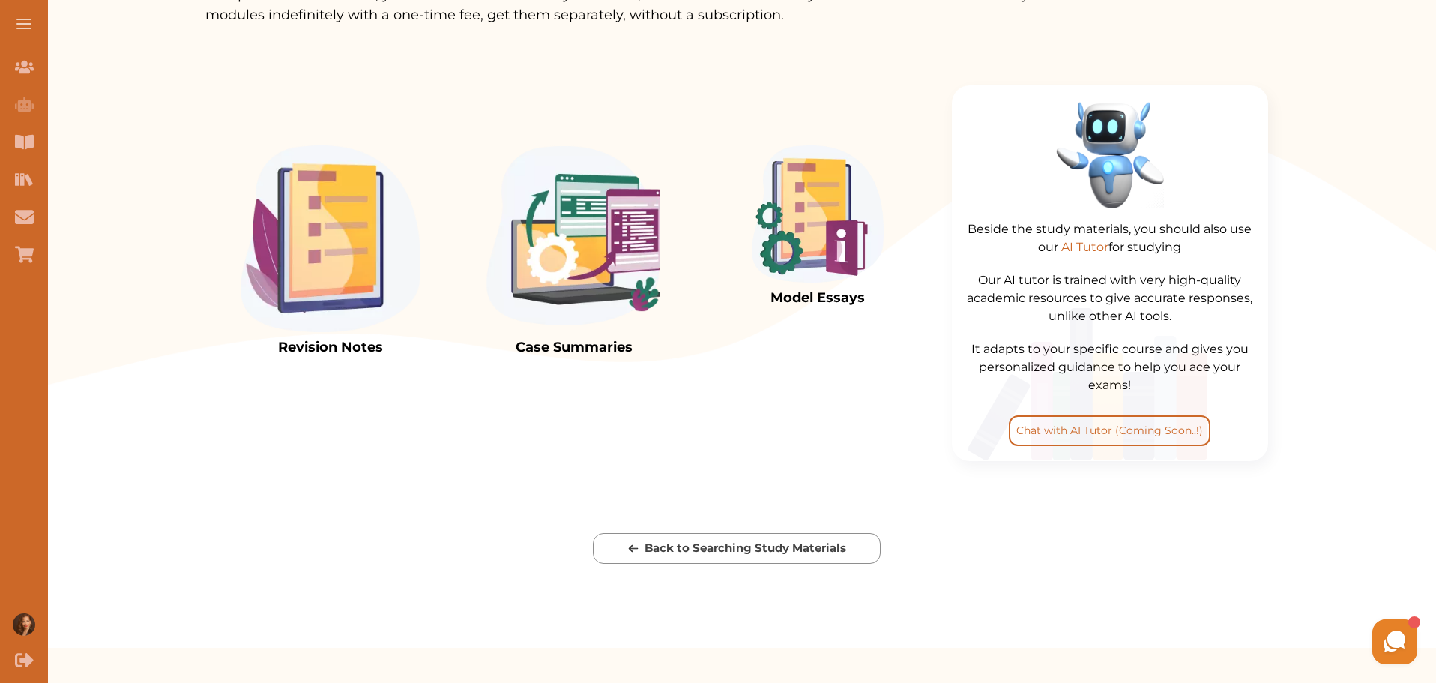
scroll to position [500, 0]
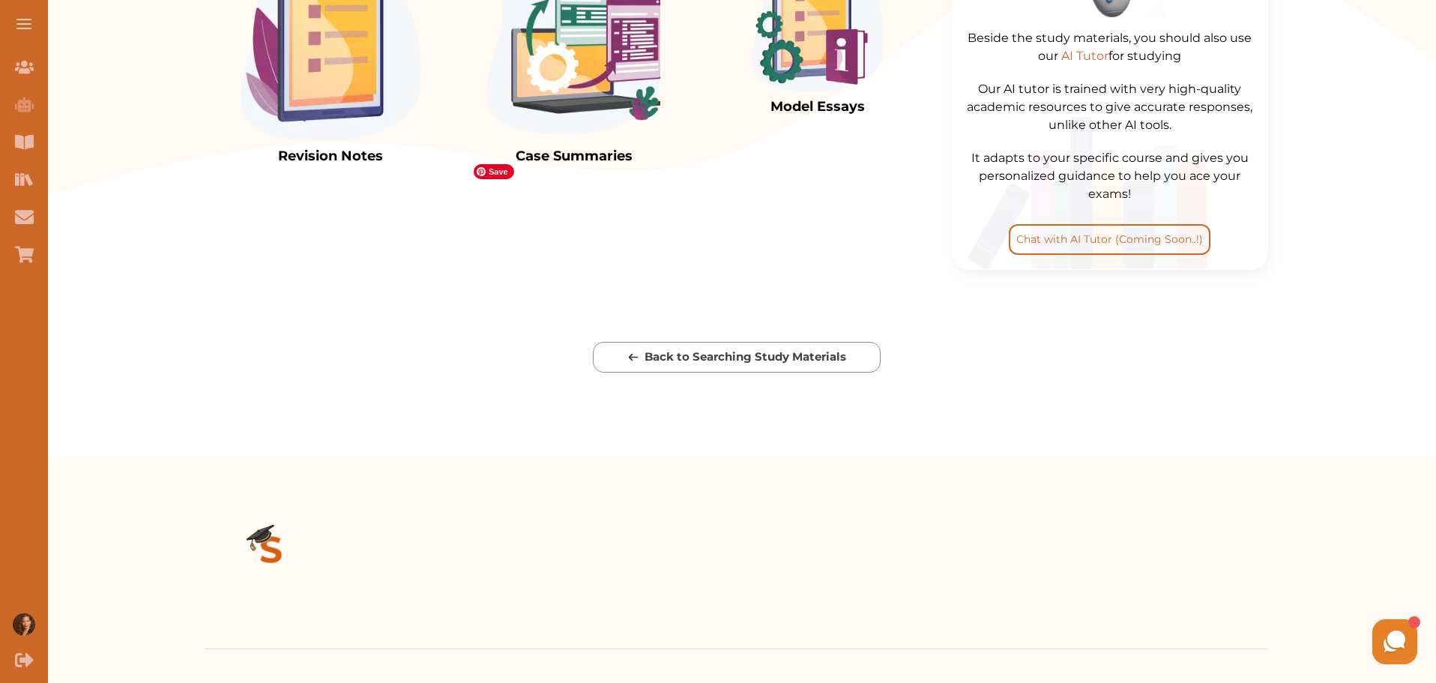
click at [586, 141] on img at bounding box center [574, 47] width 180 height 187
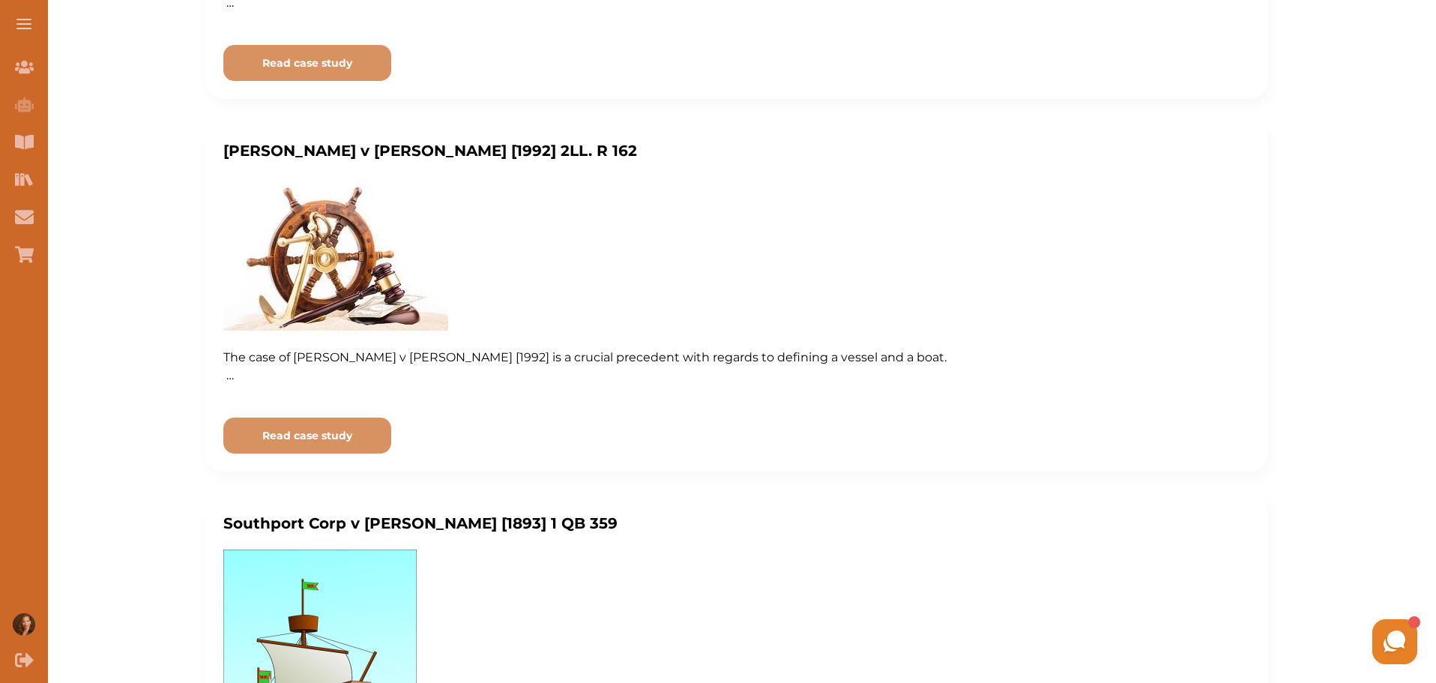
scroll to position [749, 0]
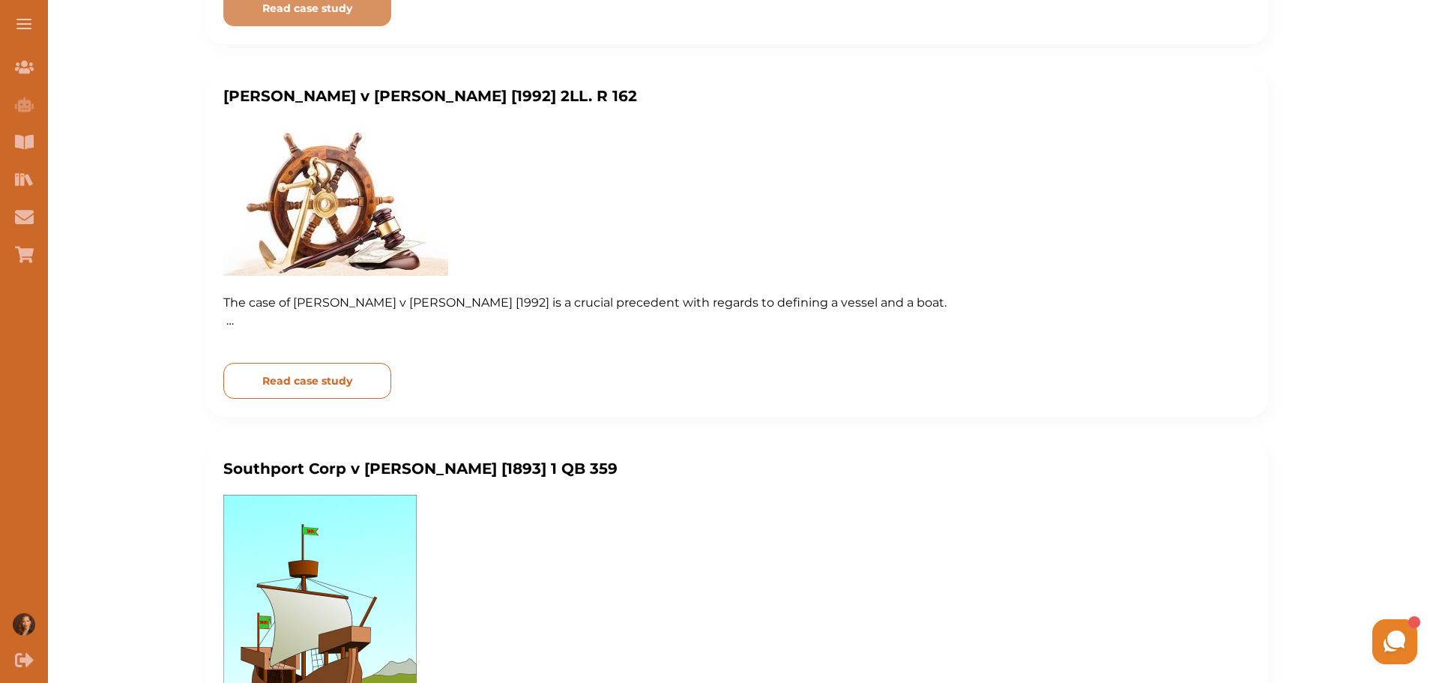
click at [376, 399] on button "Read case study" at bounding box center [307, 381] width 168 height 36
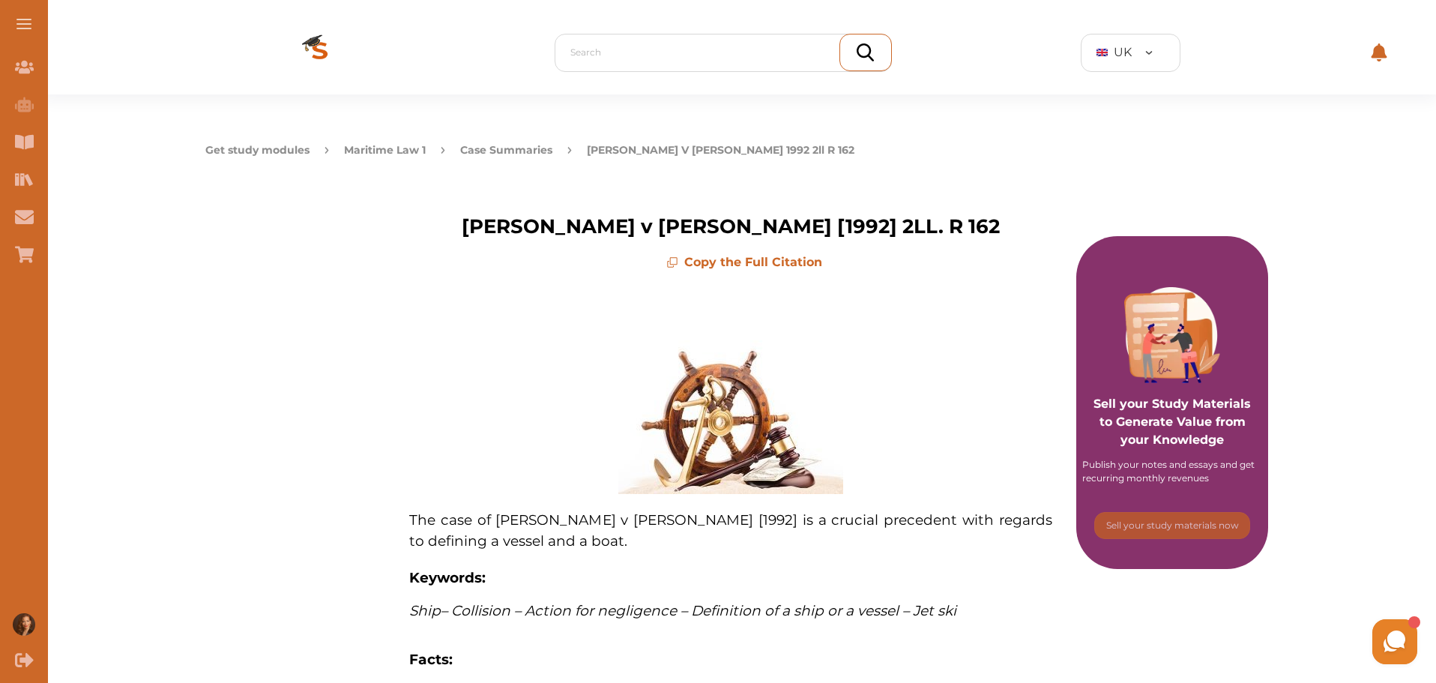
click at [414, 154] on button "Maritime Law 1" at bounding box center [385, 150] width 82 height 16
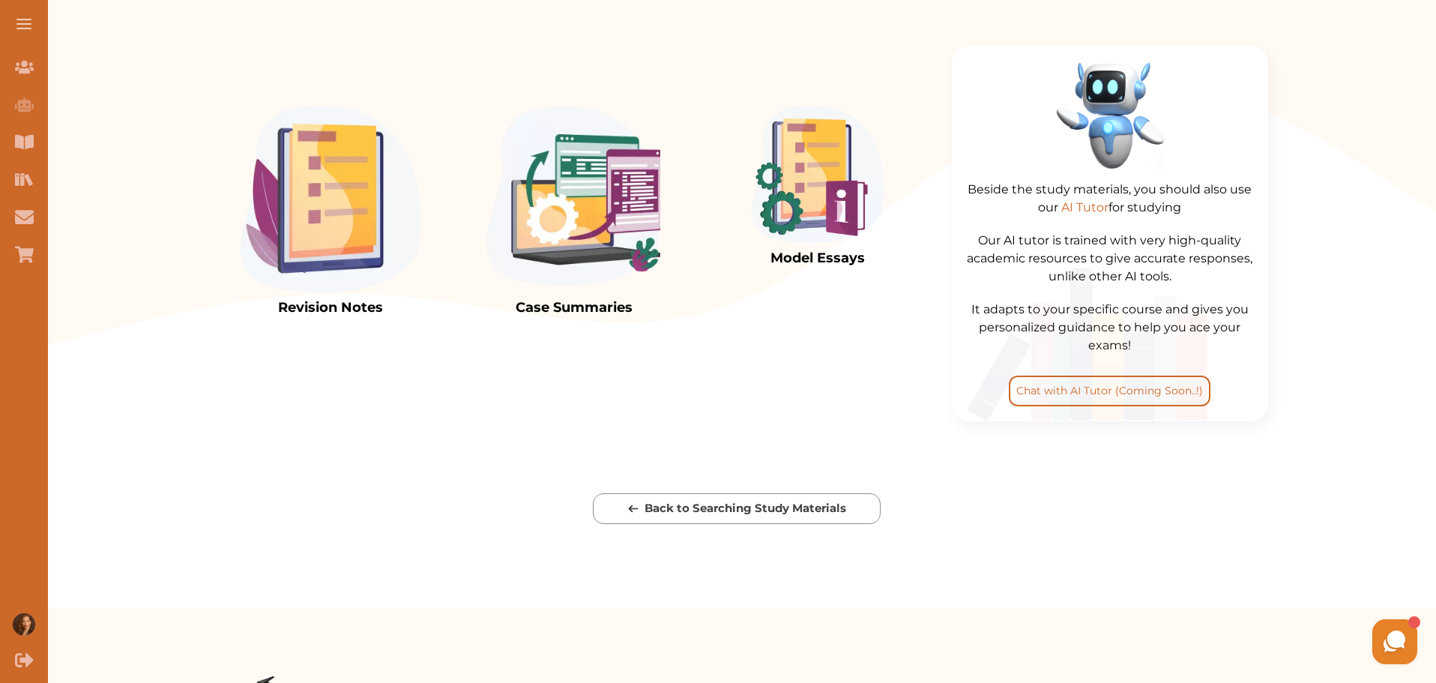
scroll to position [500, 0]
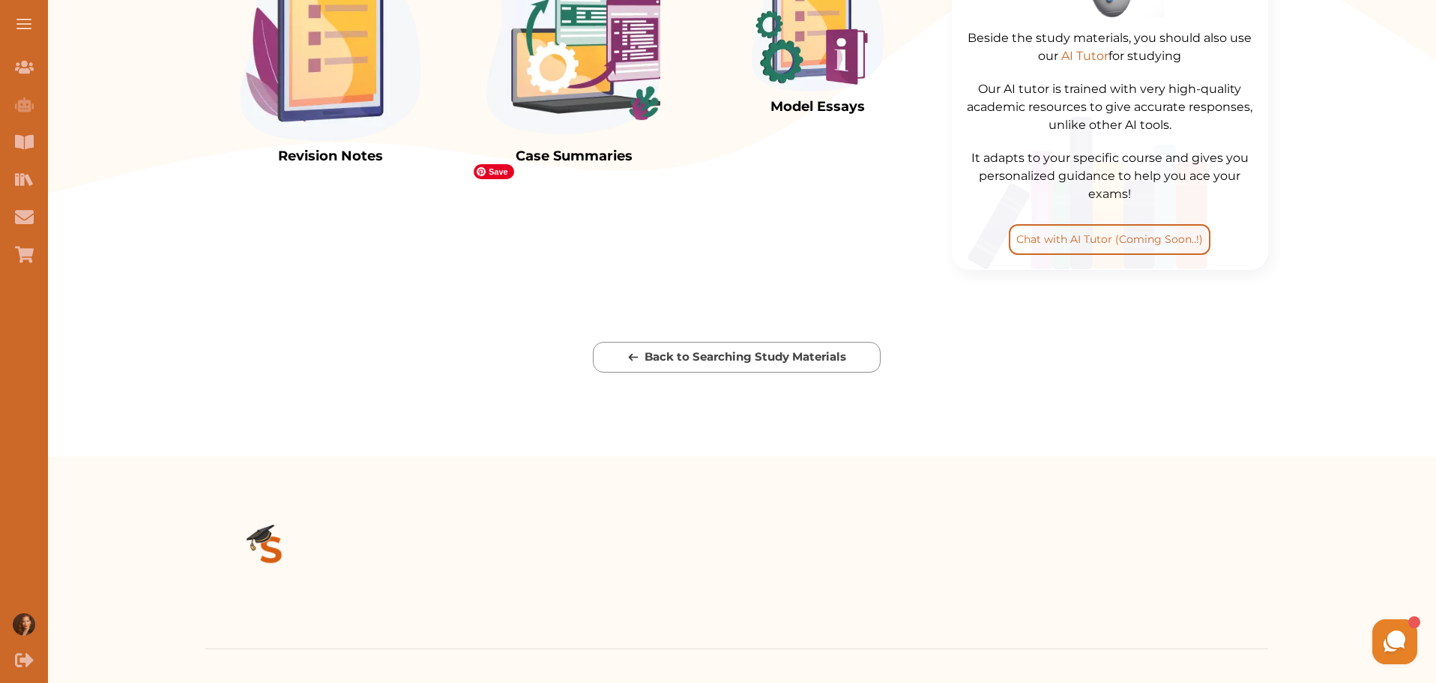
click at [618, 141] on img at bounding box center [574, 47] width 180 height 187
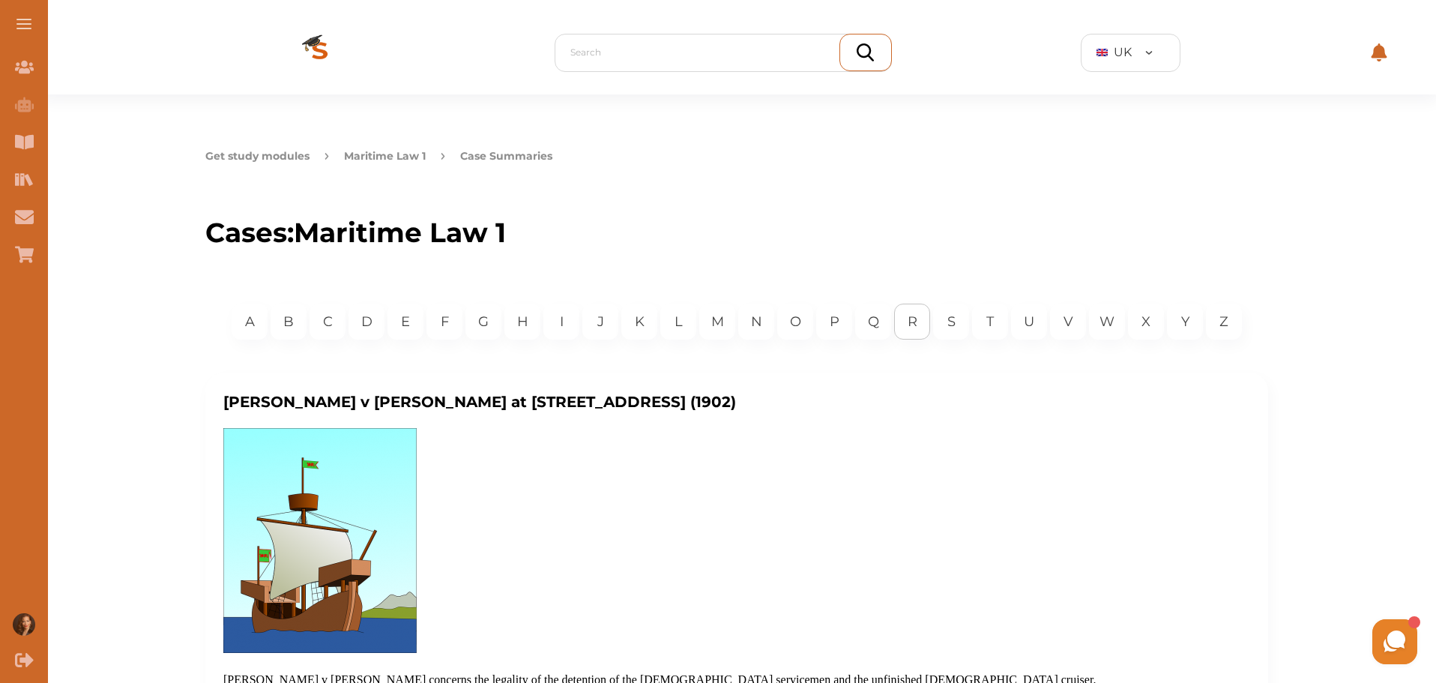
click at [913, 326] on p "R" at bounding box center [913, 322] width 10 height 20
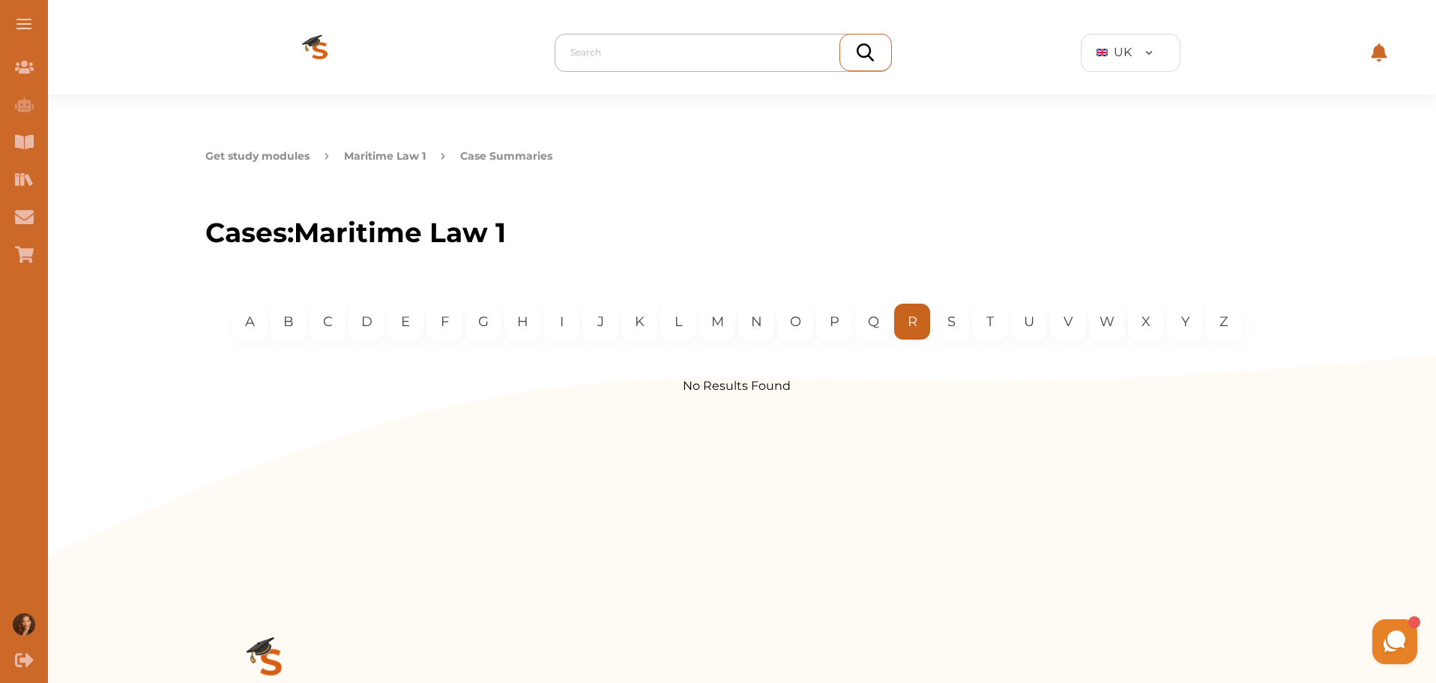
click at [633, 52] on div at bounding box center [726, 52] width 313 height 21
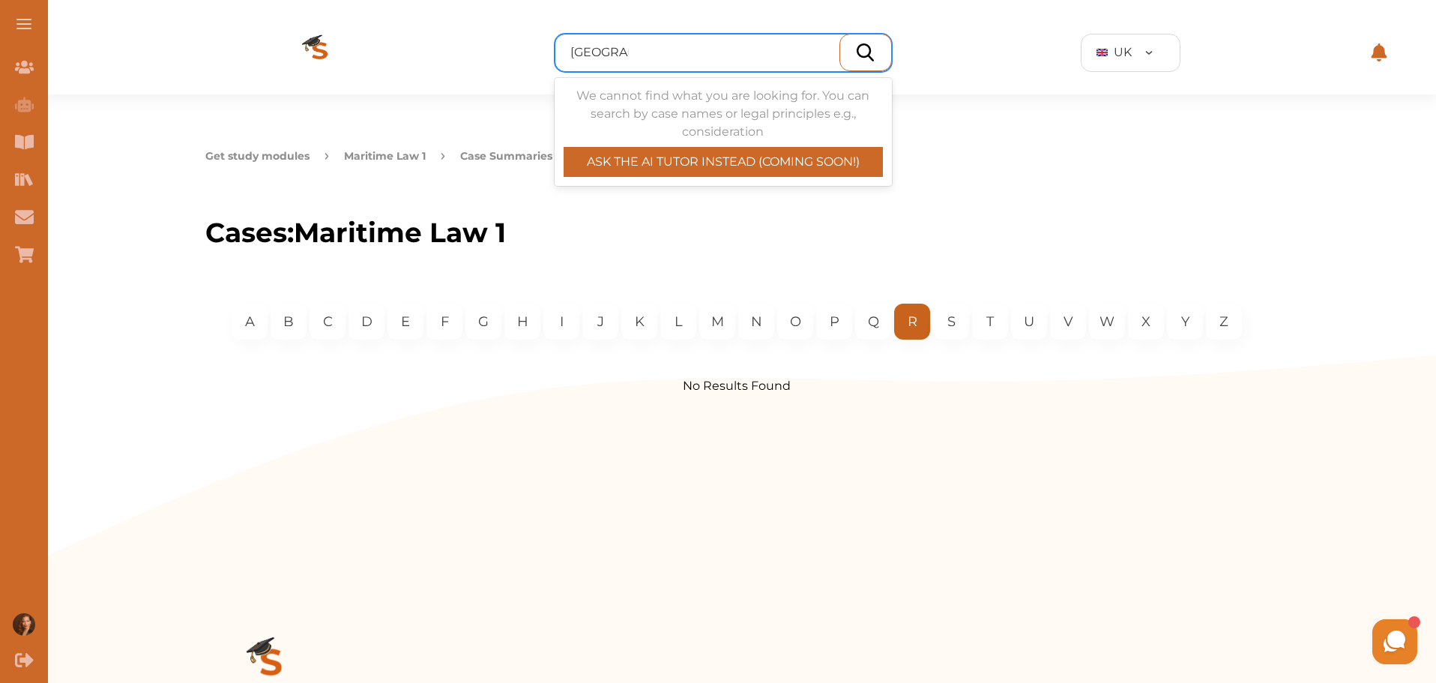
type input "ripon city"
click at [863, 53] on img at bounding box center [865, 52] width 17 height 18
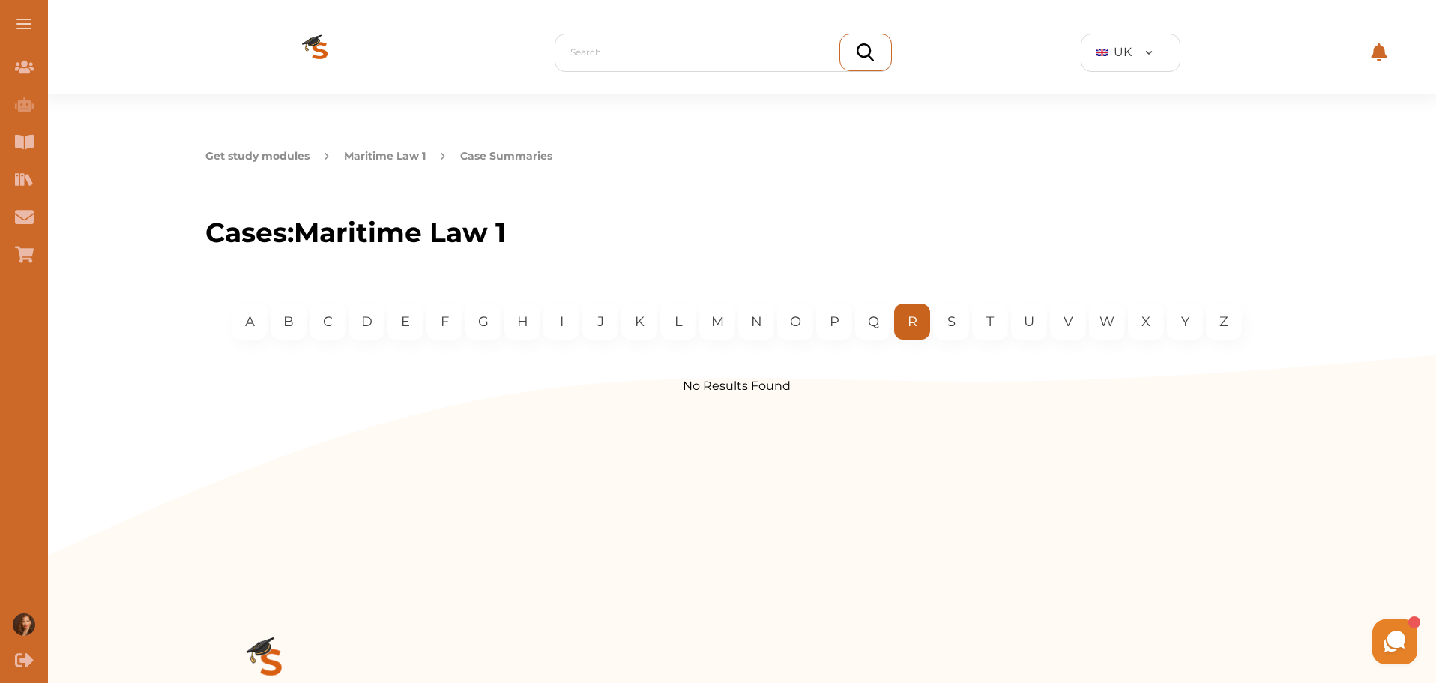
click at [396, 151] on button "Maritime Law 1" at bounding box center [385, 156] width 82 height 16
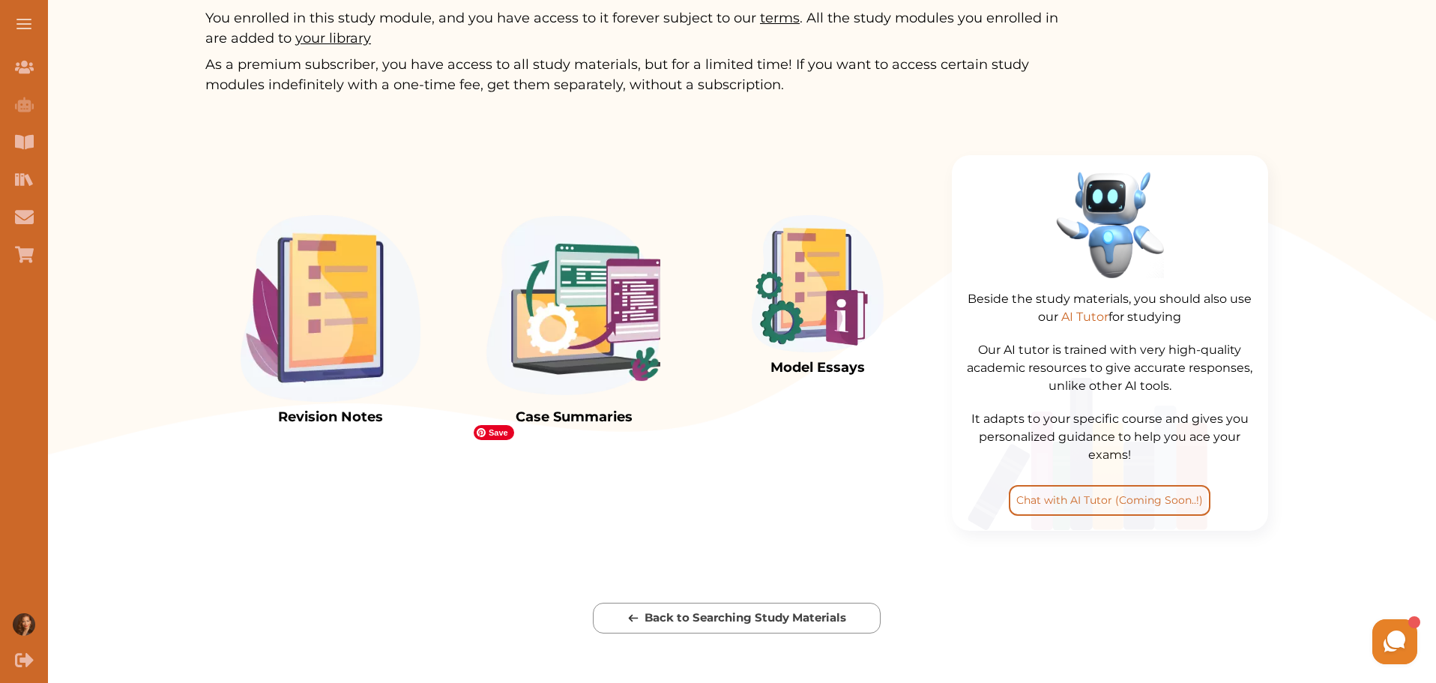
scroll to position [375, 0]
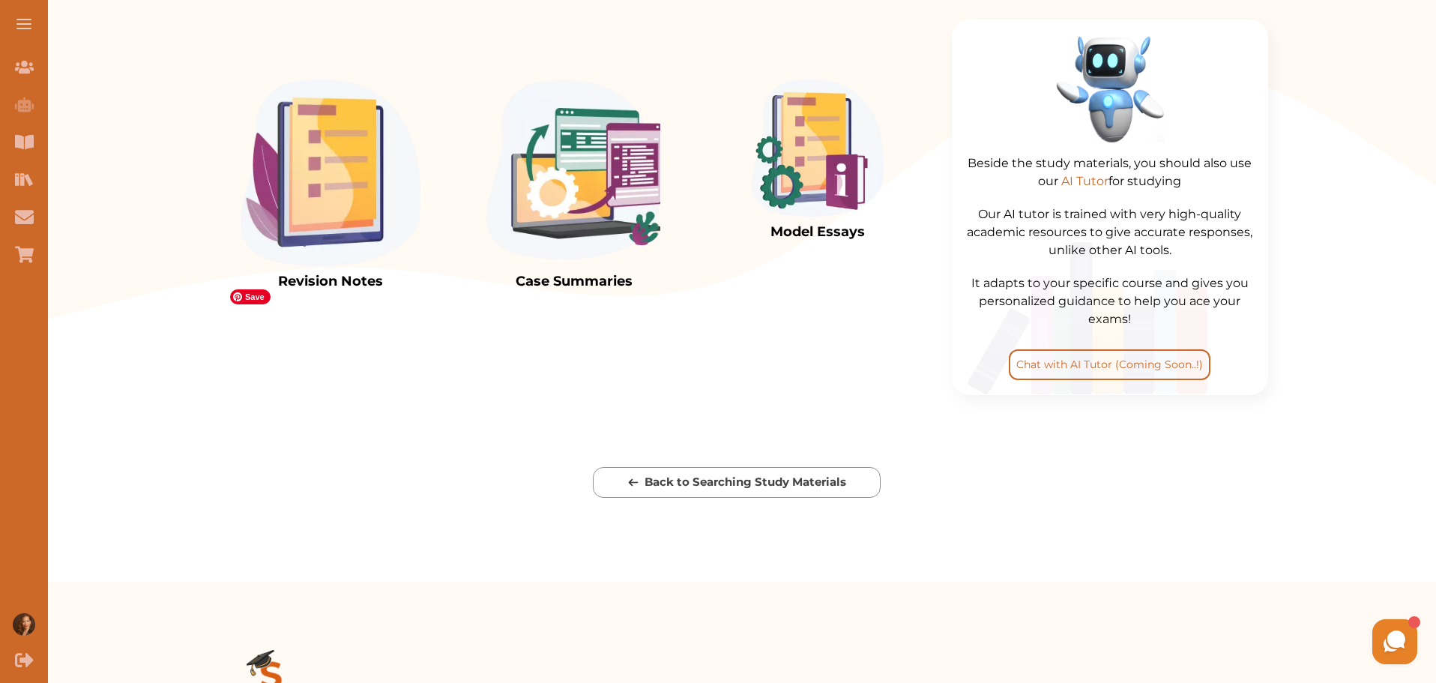
click at [342, 266] on img at bounding box center [331, 172] width 180 height 187
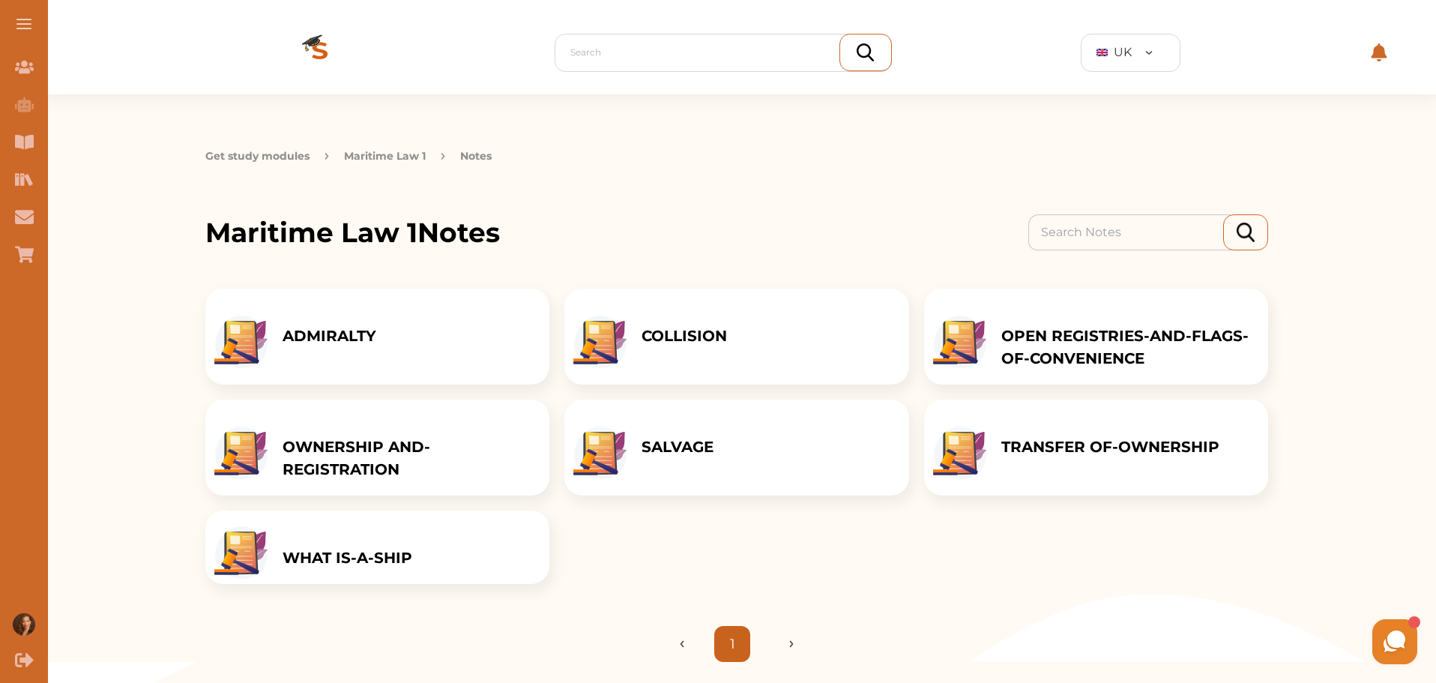
click at [386, 154] on button "Maritime Law 1" at bounding box center [385, 156] width 82 height 16
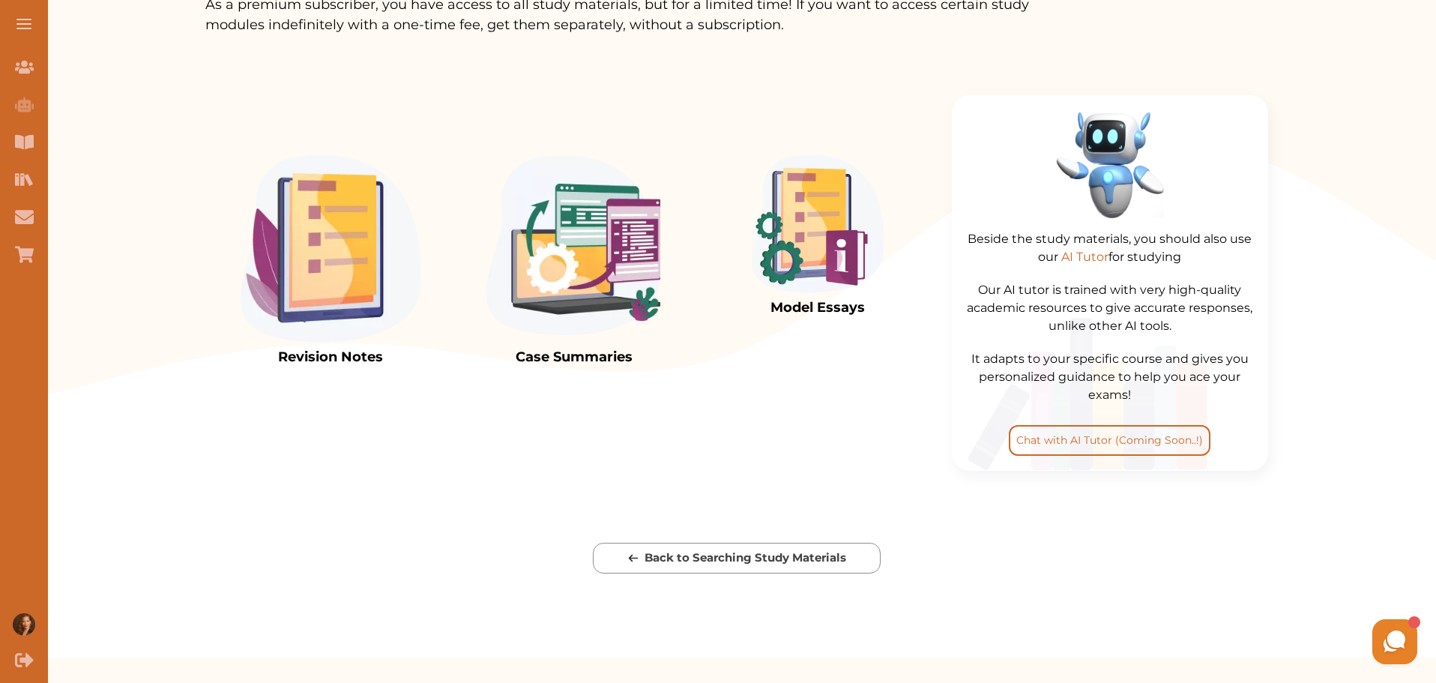
scroll to position [375, 0]
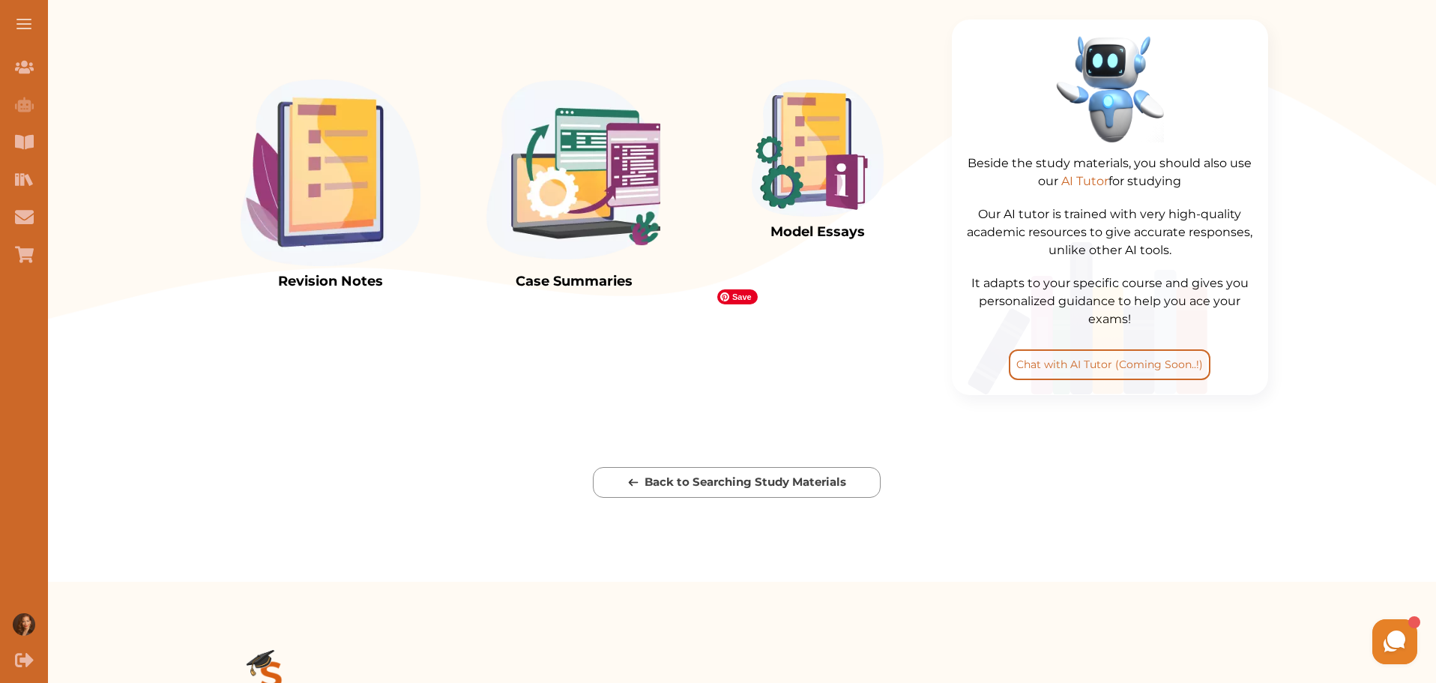
click at [830, 217] on img at bounding box center [818, 147] width 132 height 137
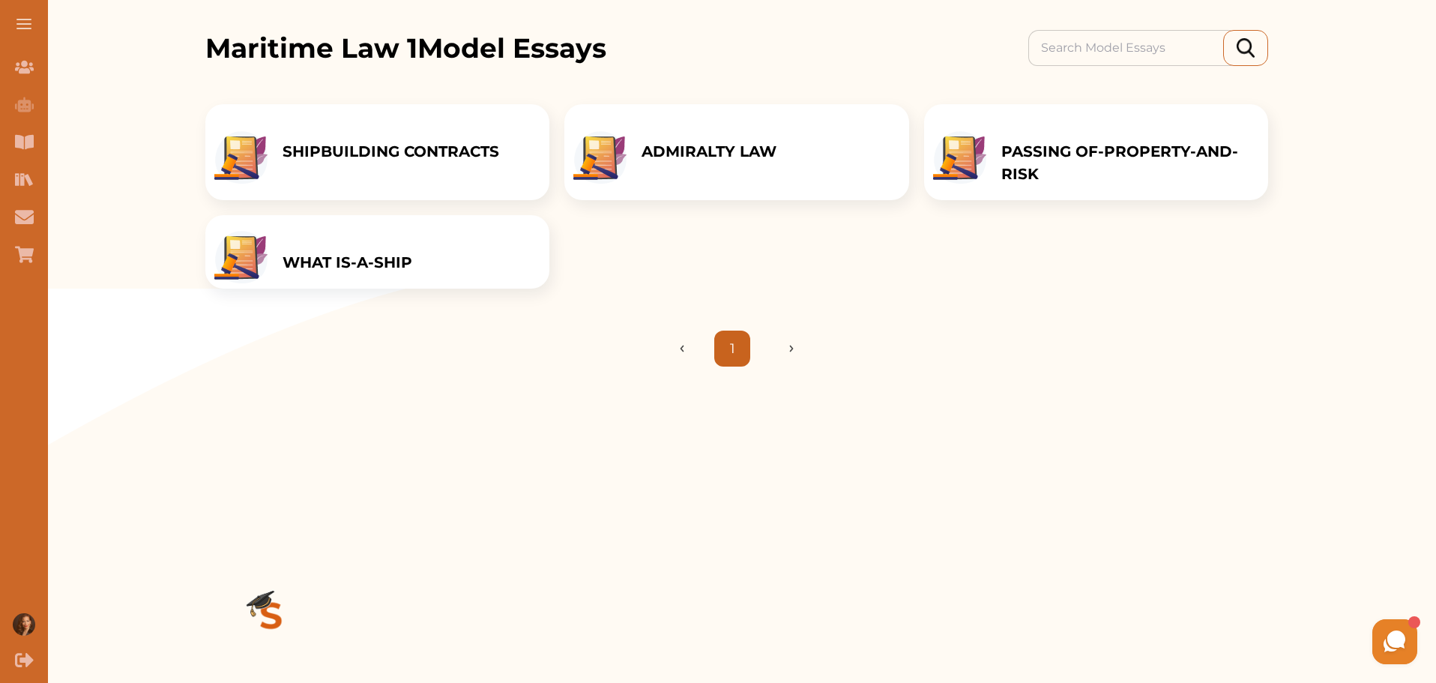
scroll to position [125, 0]
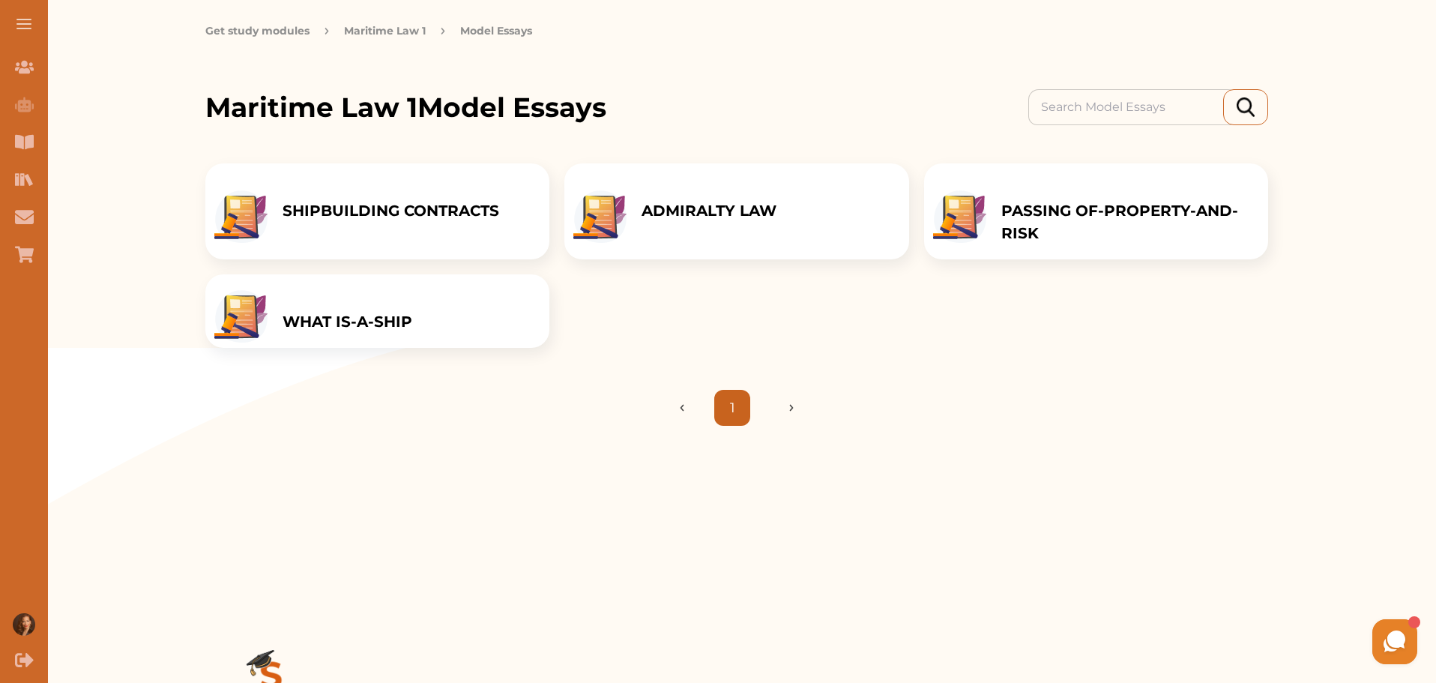
click at [773, 185] on div "ADMIRALTY LAW" at bounding box center [709, 211] width 165 height 96
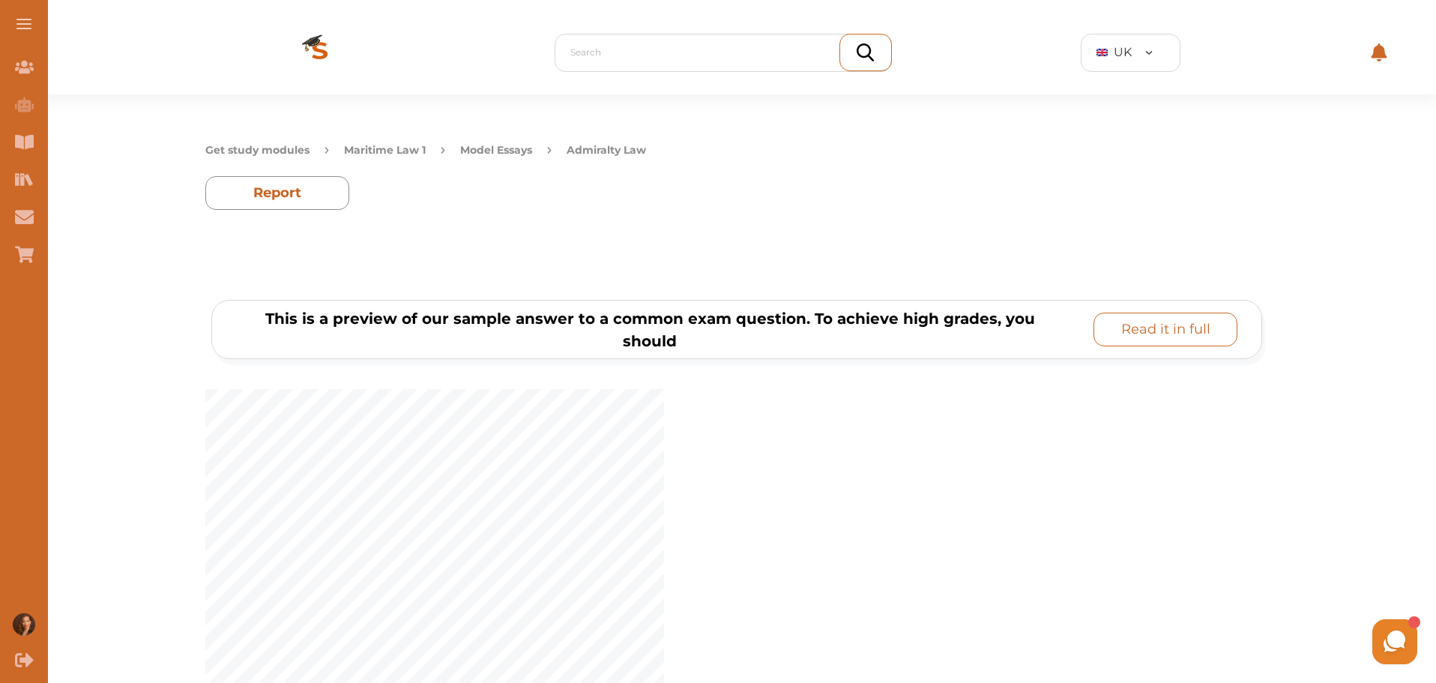
click at [1144, 326] on p "Read it in full" at bounding box center [1165, 329] width 89 height 20
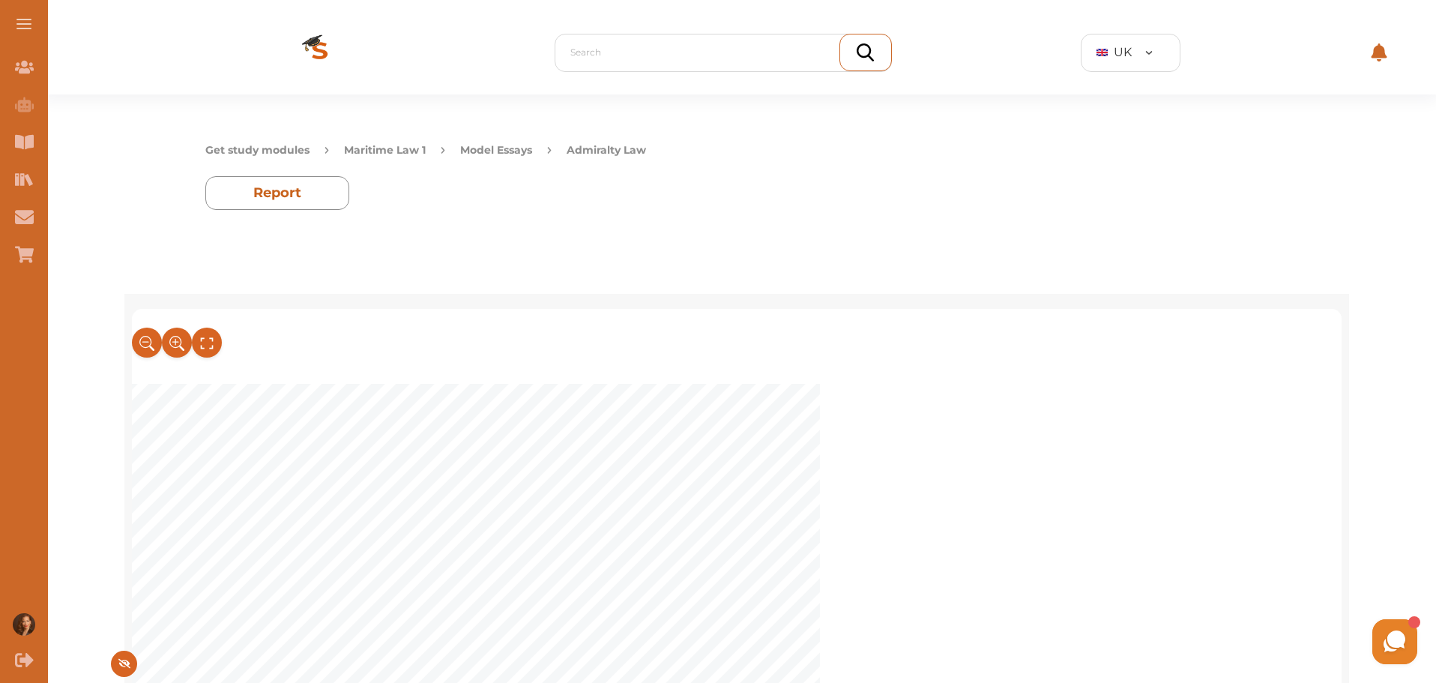
scroll to position [5121, 0]
click at [397, 155] on button "Maritime Law 1" at bounding box center [385, 150] width 82 height 16
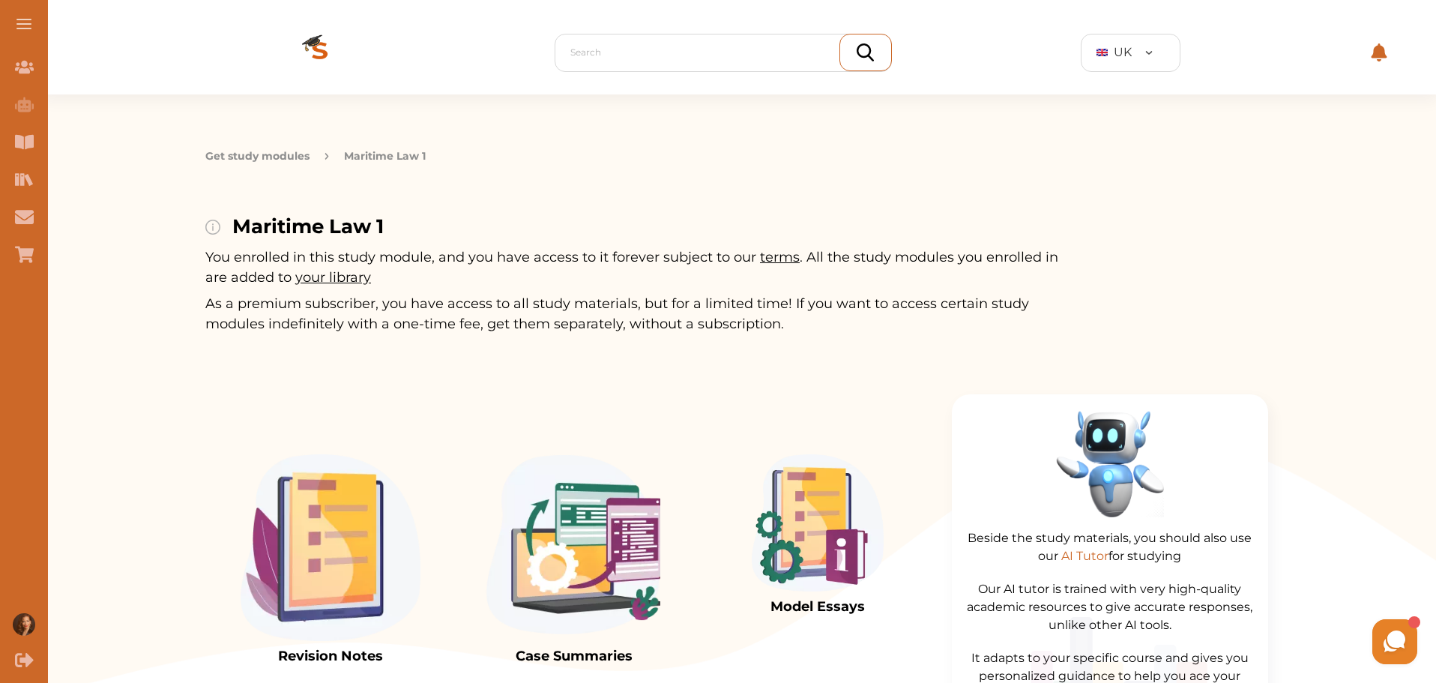
click at [280, 154] on button "Get study modules" at bounding box center [257, 156] width 104 height 16
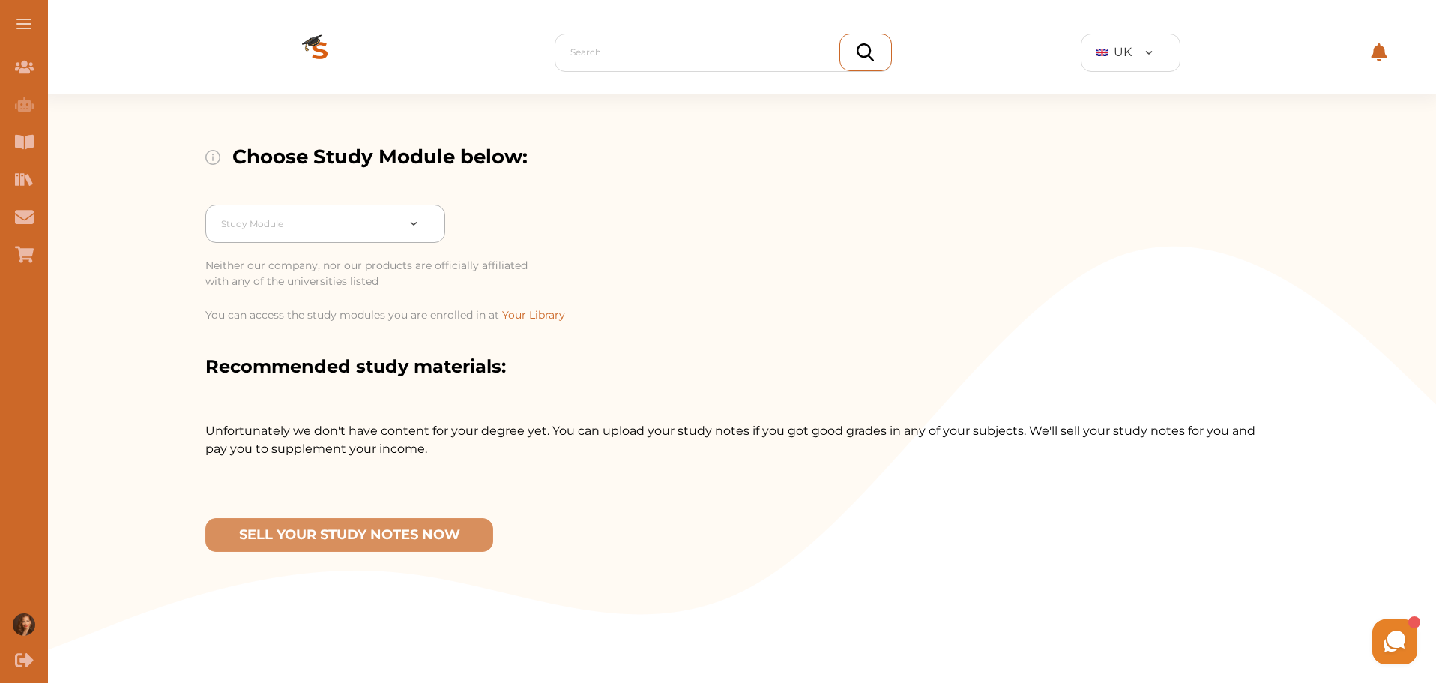
click at [411, 220] on div at bounding box center [424, 224] width 40 height 16
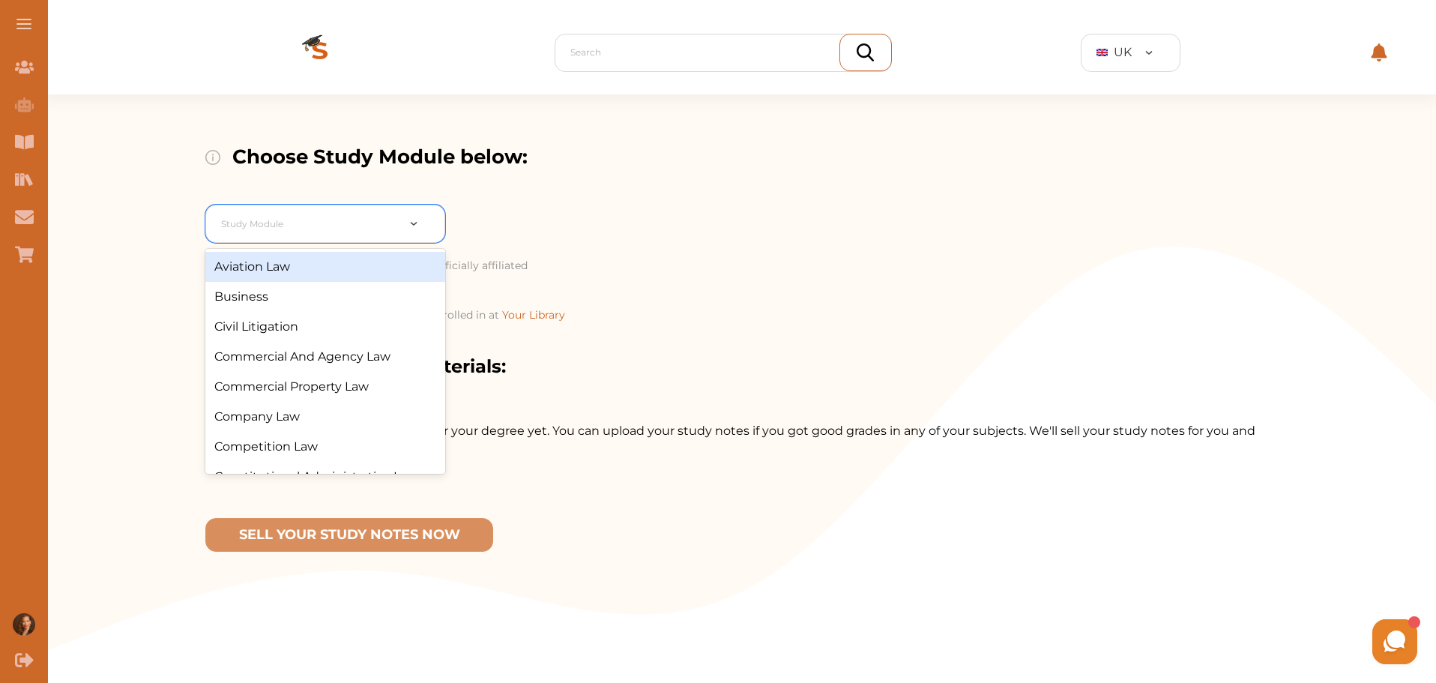
drag, startPoint x: 84, startPoint y: 172, endPoint x: 62, endPoint y: 187, distance: 26.4
click at [81, 175] on div "Choose Study Module below: 39 results available. Use Up and Down to choose opti…" at bounding box center [736, 445] width 1398 height 702
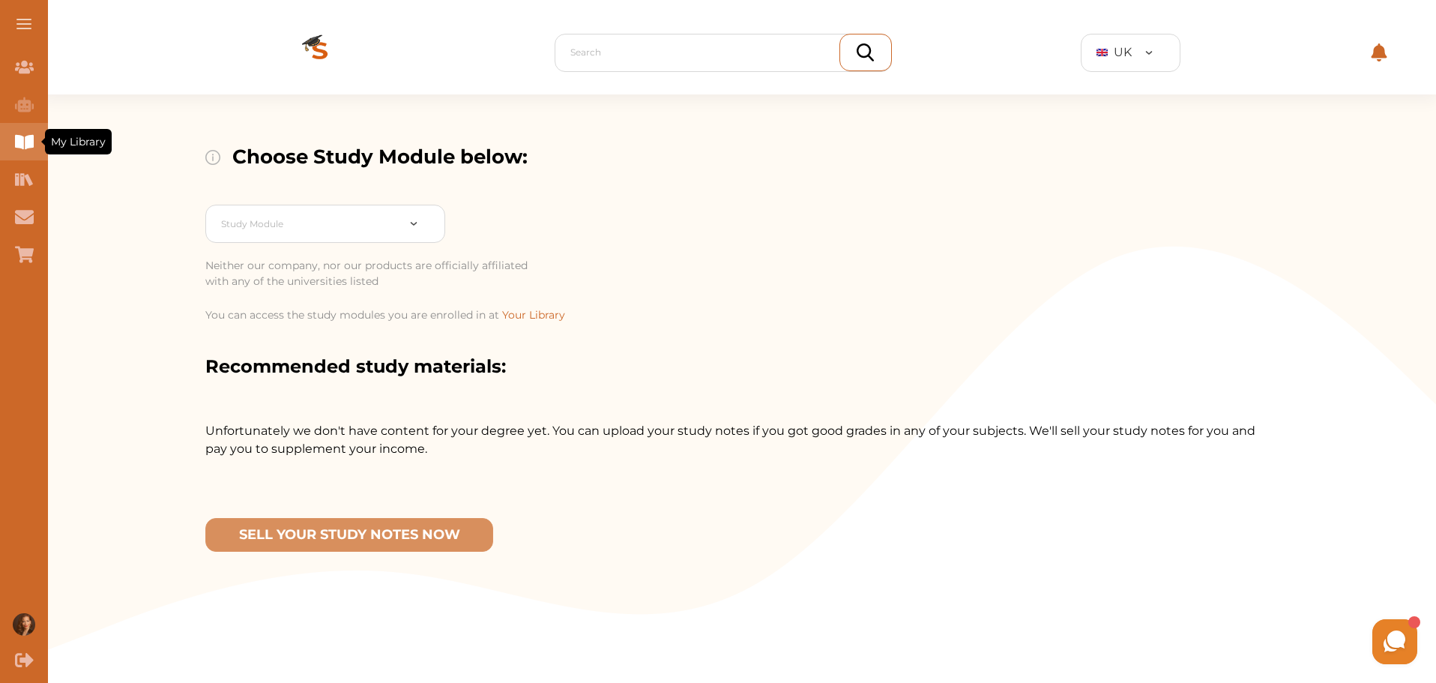
click at [18, 146] on icon "My Library" at bounding box center [24, 142] width 18 height 14
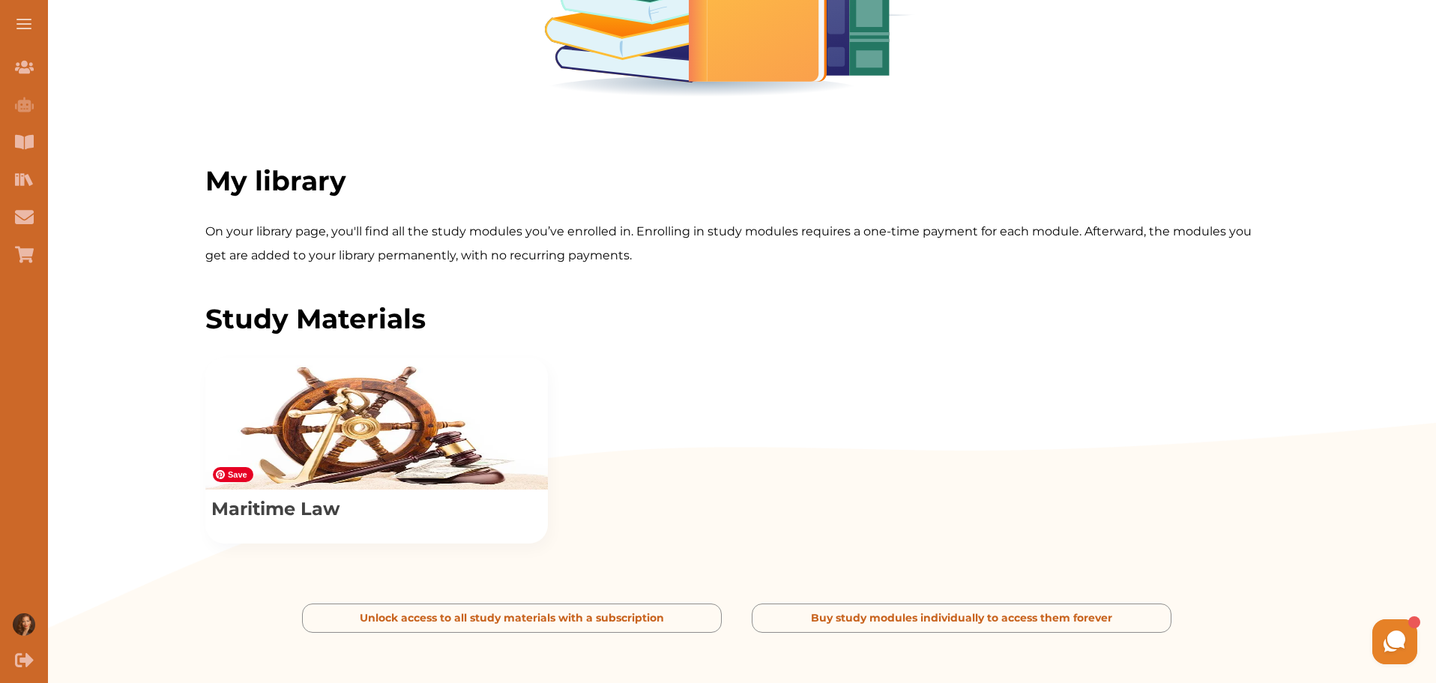
scroll to position [250, 0]
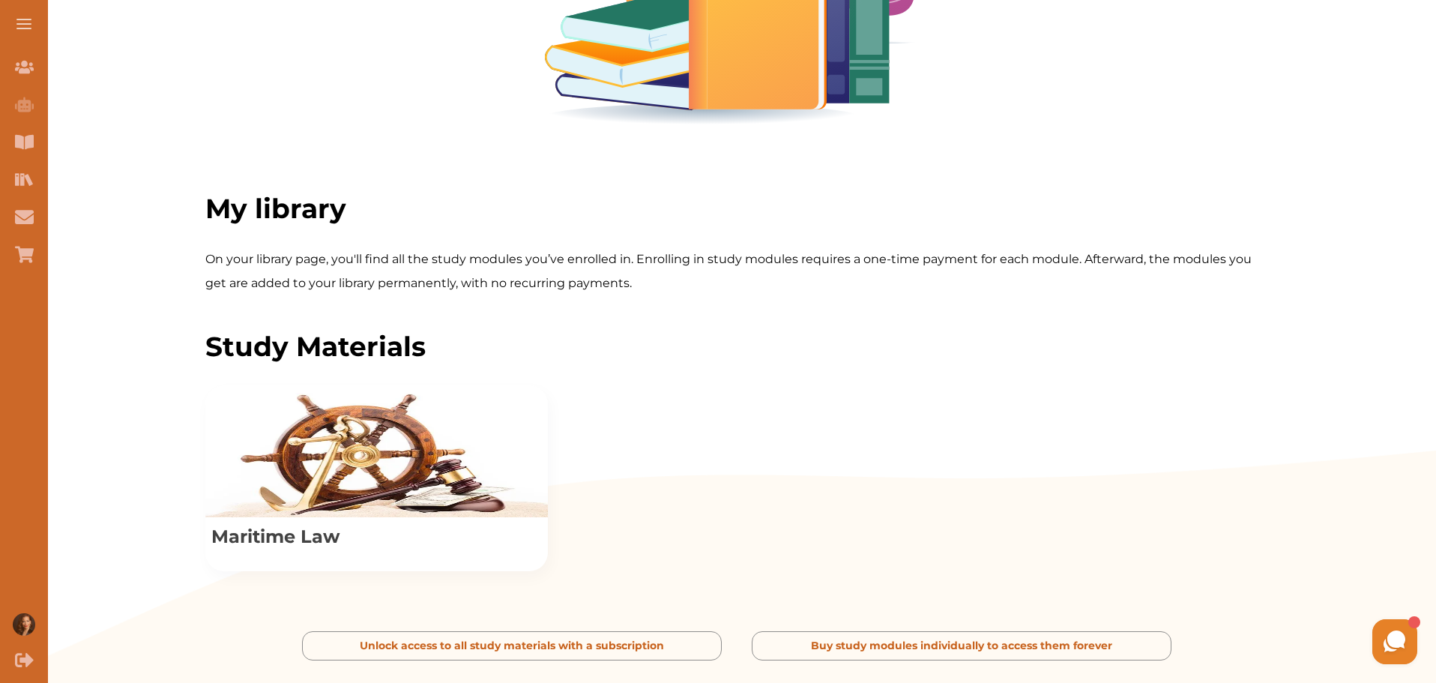
click at [27, 22] on button at bounding box center [24, 24] width 48 height 48
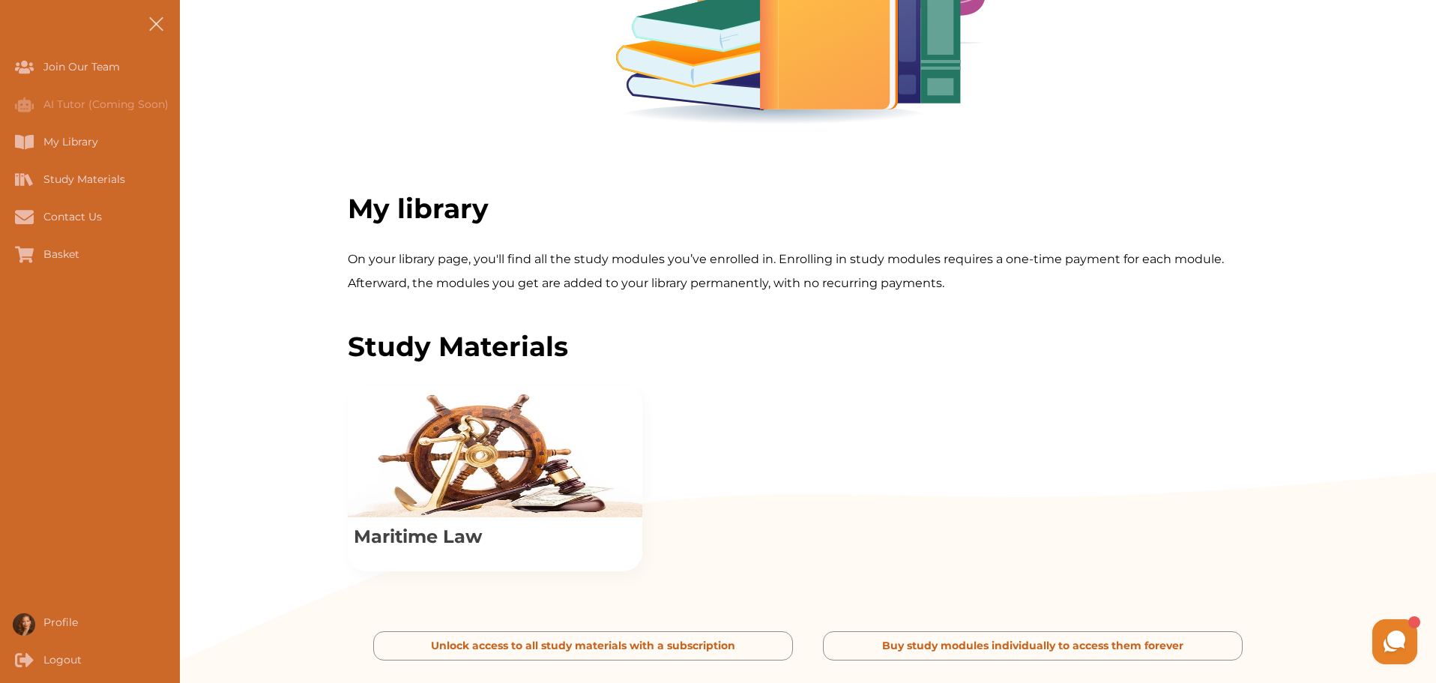
click at [514, 117] on div at bounding box center [808, 4] width 920 height 259
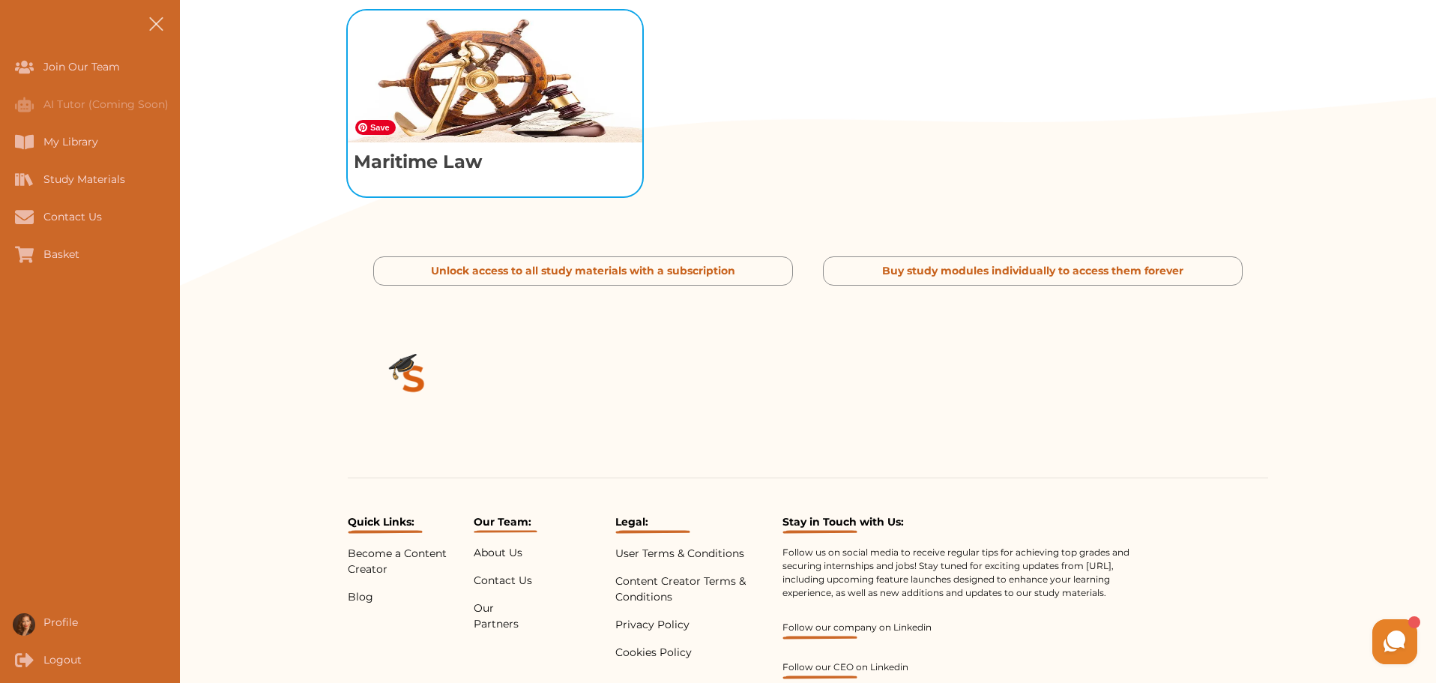
click at [549, 142] on img "View study module: Maritime Law" at bounding box center [495, 76] width 295 height 132
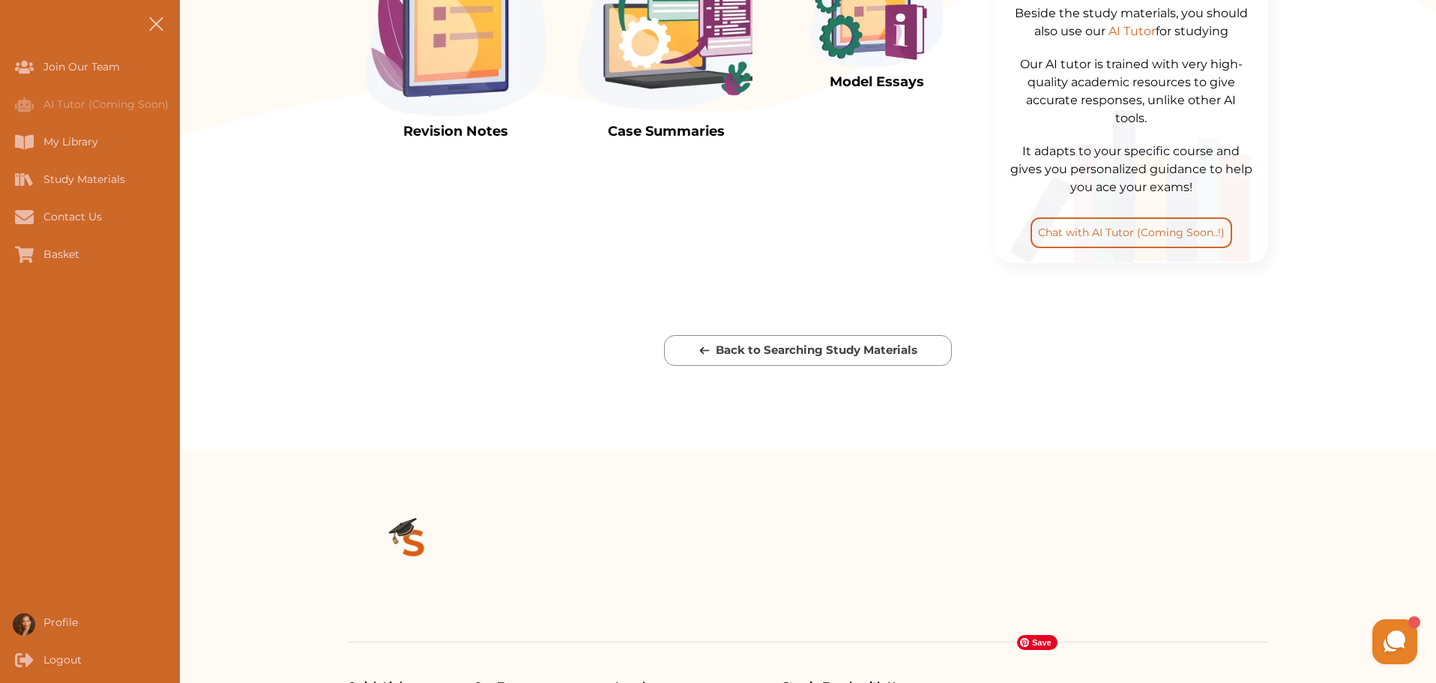
scroll to position [701, 0]
